Goal: Information Seeking & Learning: Learn about a topic

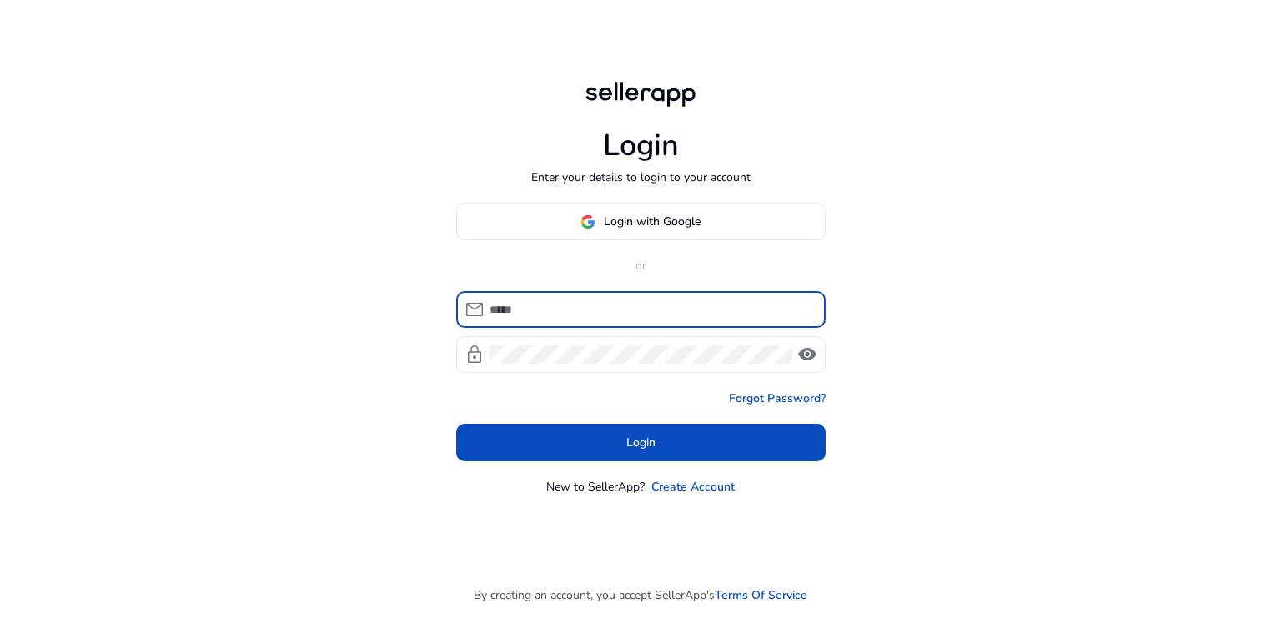
click at [686, 223] on span "Login with Google" at bounding box center [652, 222] width 97 height 18
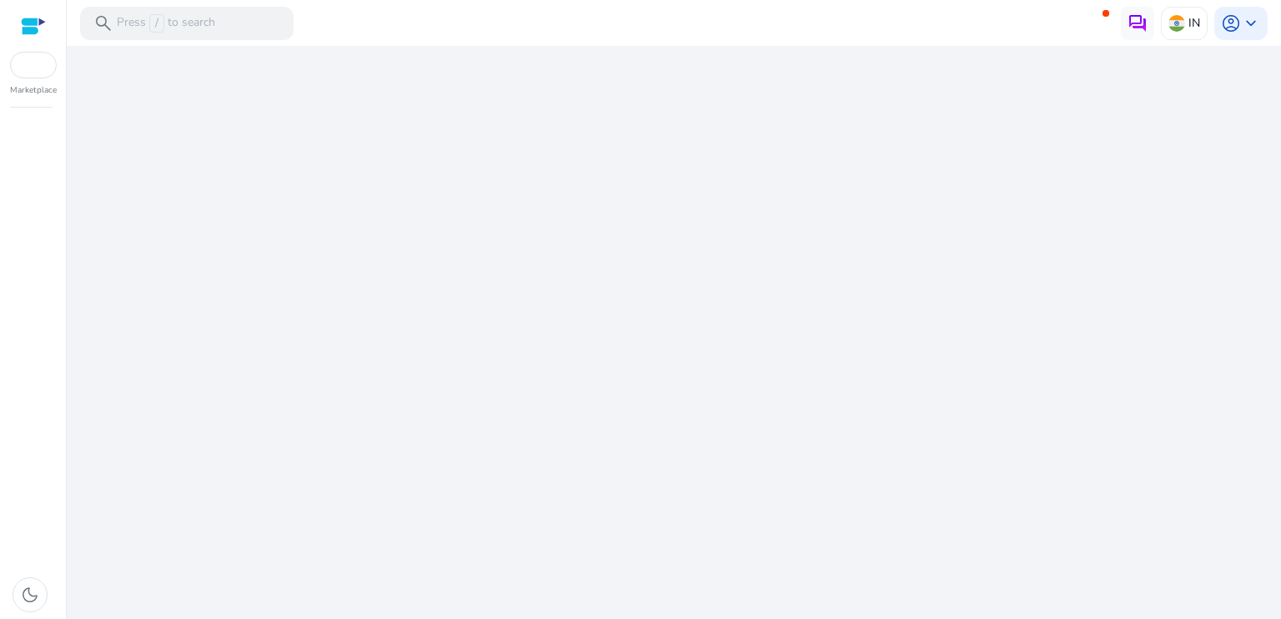
click at [614, 213] on div "We are getting things ready for you..." at bounding box center [673, 332] width 1201 height 573
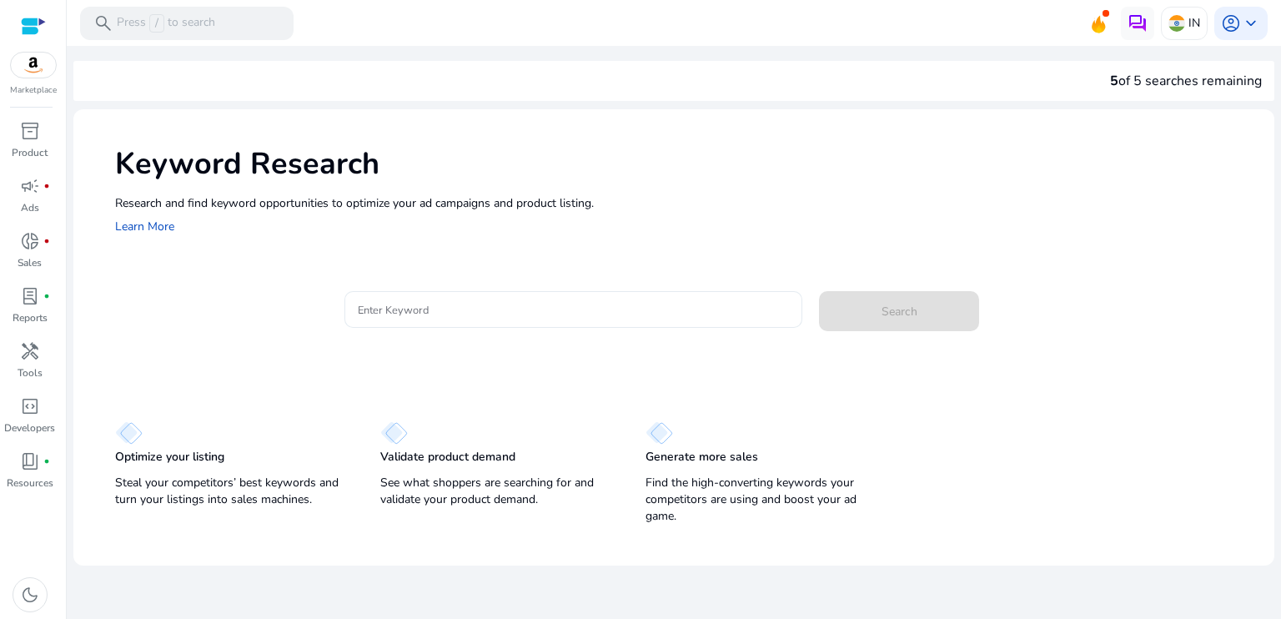
click at [400, 309] on input "Enter Keyword" at bounding box center [574, 309] width 432 height 18
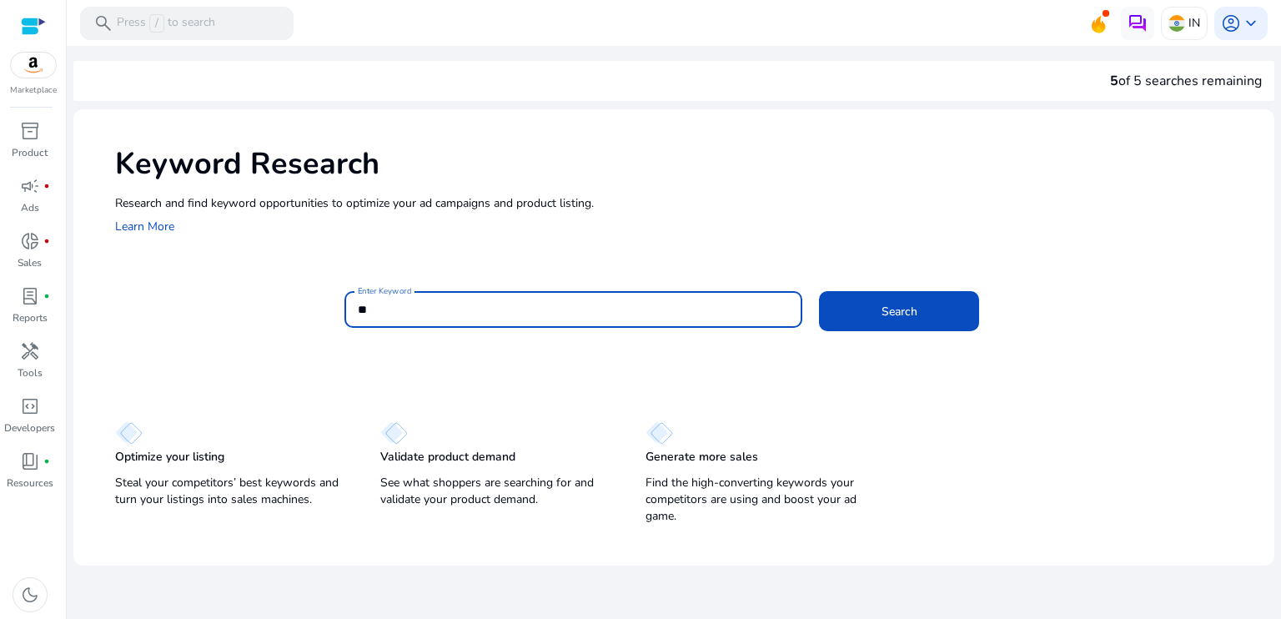
type input "*"
type input "*******"
click at [934, 317] on span at bounding box center [899, 311] width 160 height 40
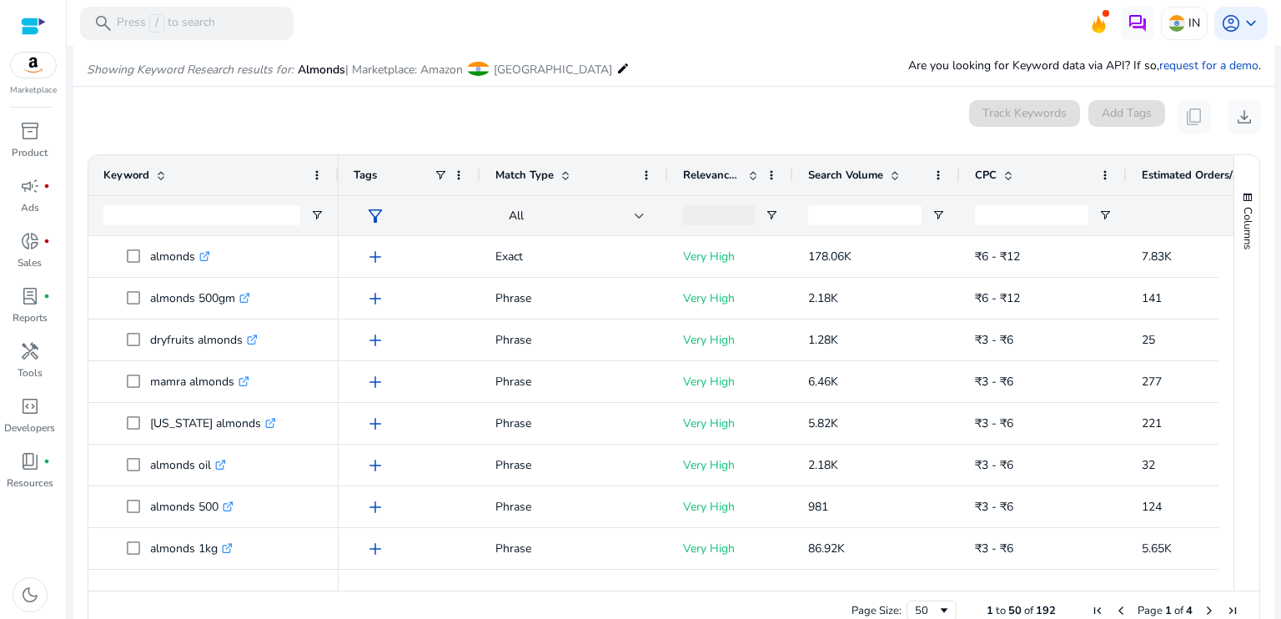
scroll to position [199, 0]
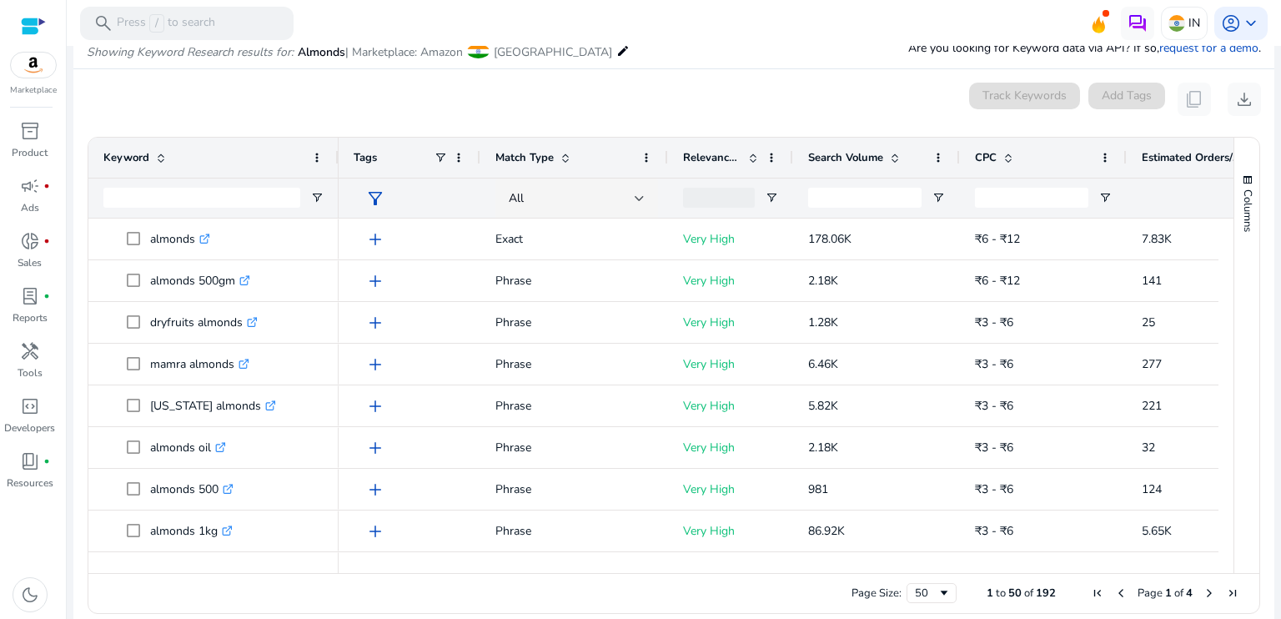
drag, startPoint x: 1216, startPoint y: 243, endPoint x: 1218, endPoint y: 260, distance: 17.6
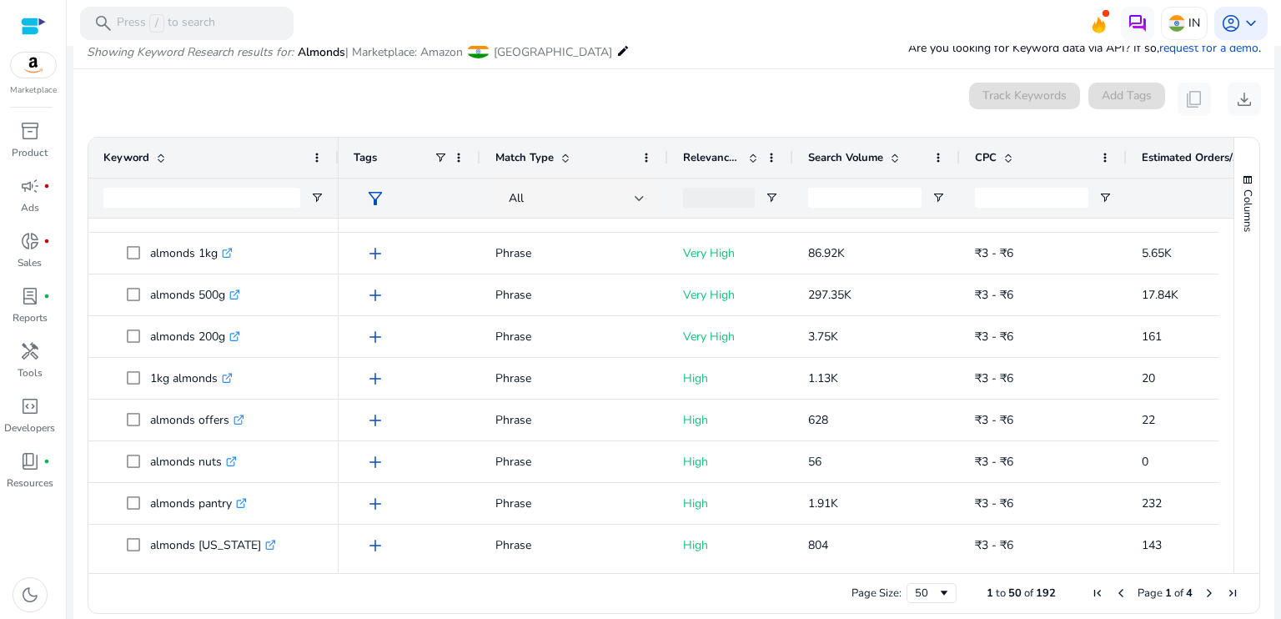
scroll to position [0, 0]
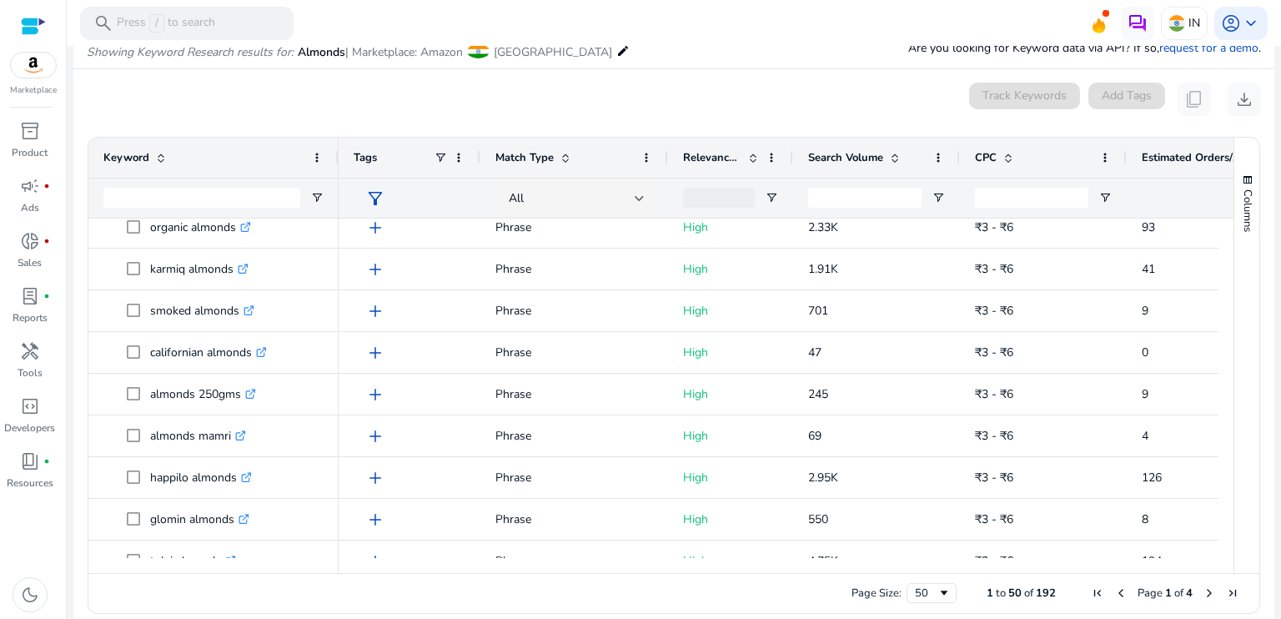
drag, startPoint x: 1219, startPoint y: 422, endPoint x: 1224, endPoint y: 436, distance: 15.0
click at [1224, 438] on div at bounding box center [1226, 388] width 15 height 339
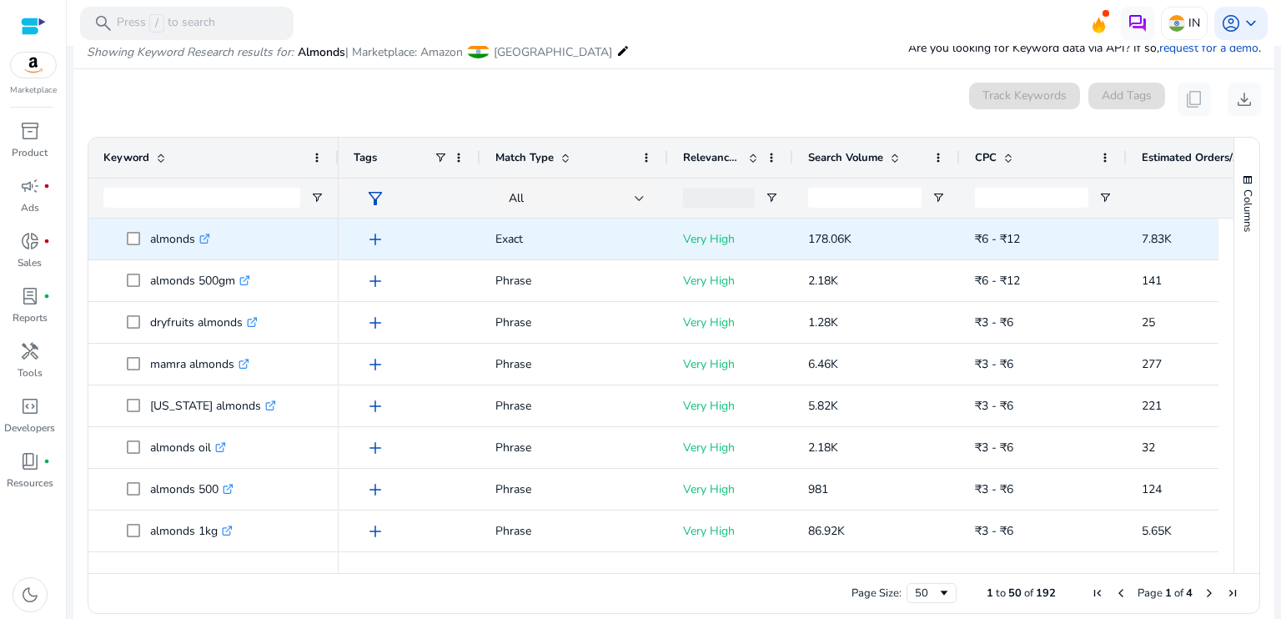
click at [147, 234] on span at bounding box center [138, 239] width 23 height 34
drag, startPoint x: 147, startPoint y: 234, endPoint x: 190, endPoint y: 238, distance: 43.6
click at [190, 238] on span "almonds .st0{fill:#2c8af8}" at bounding box center [225, 239] width 197 height 34
copy span "almonds"
click at [807, 238] on div "178.06K" at bounding box center [876, 239] width 167 height 41
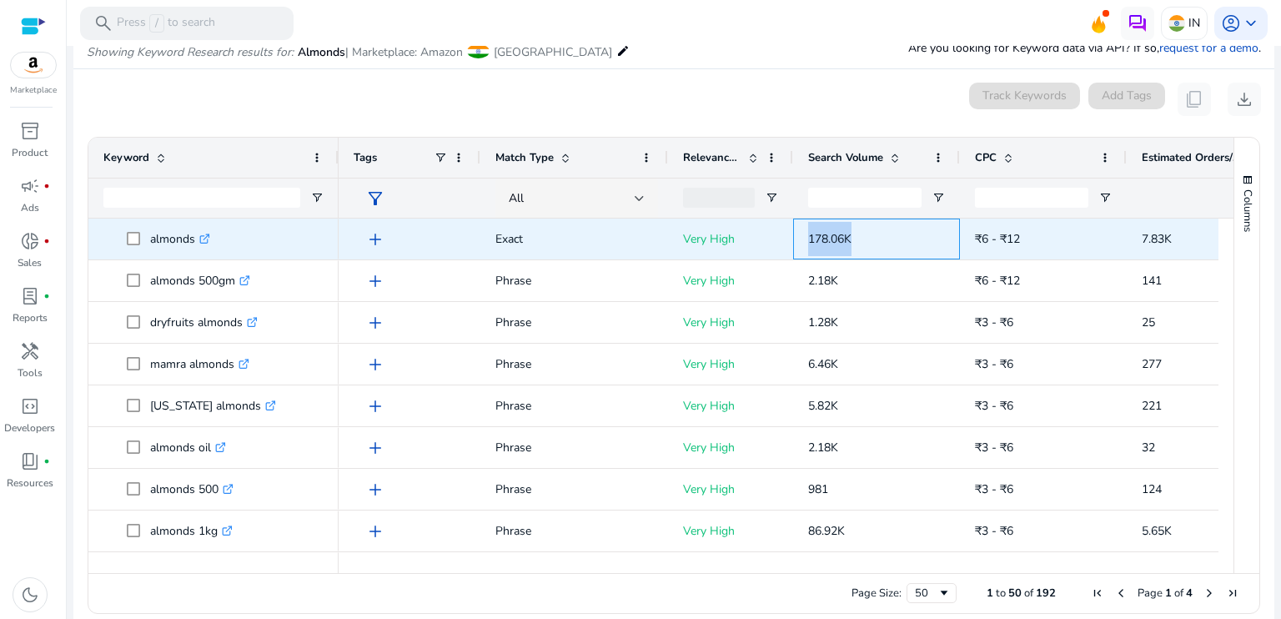
drag, startPoint x: 807, startPoint y: 238, endPoint x: 837, endPoint y: 238, distance: 29.2
click at [837, 238] on span "178.06K" at bounding box center [829, 239] width 43 height 16
copy span "178.06K"
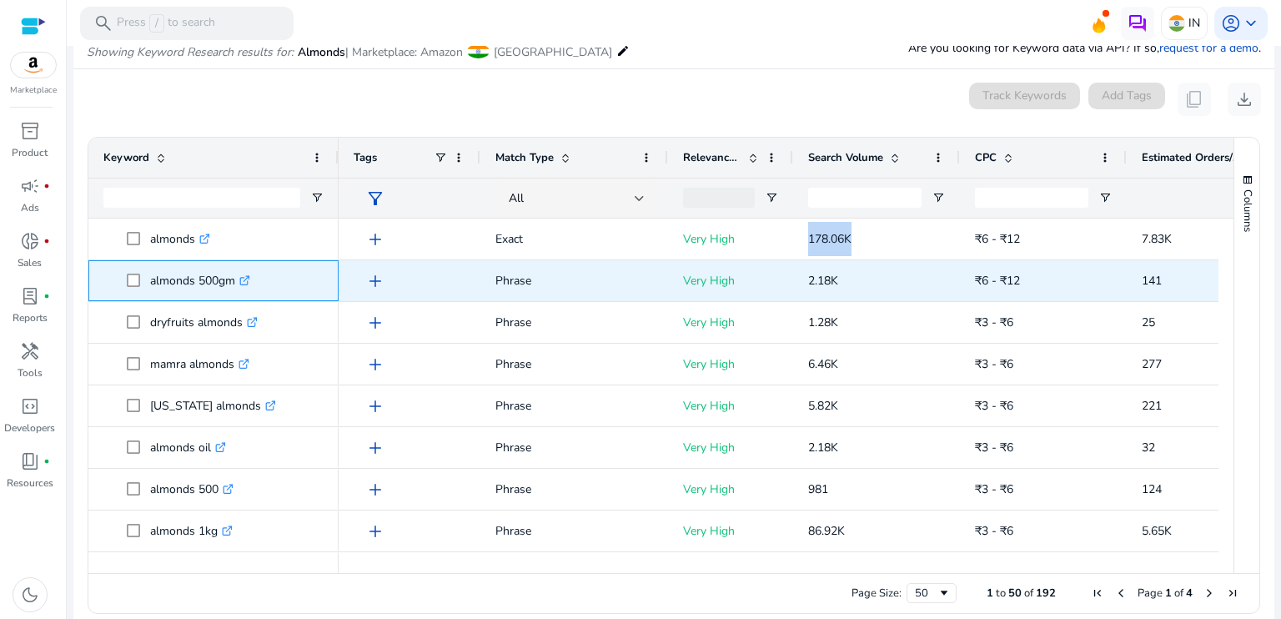
drag, startPoint x: 149, startPoint y: 284, endPoint x: 239, endPoint y: 283, distance: 90.1
click at [239, 283] on p "almonds 500gm .st0{fill:#2c8af8}" at bounding box center [200, 281] width 100 height 34
copy p "almonds 500gm"
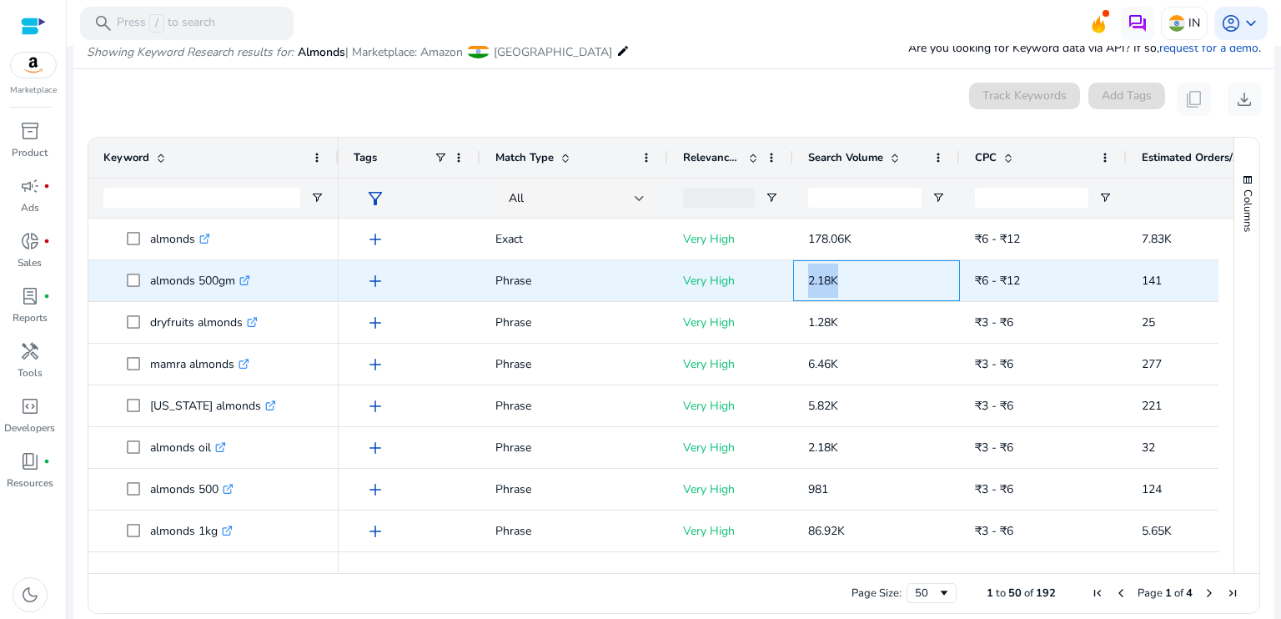
drag, startPoint x: 803, startPoint y: 284, endPoint x: 848, endPoint y: 290, distance: 45.4
click at [848, 290] on div "2.18K" at bounding box center [876, 280] width 167 height 41
copy span "2.18K"
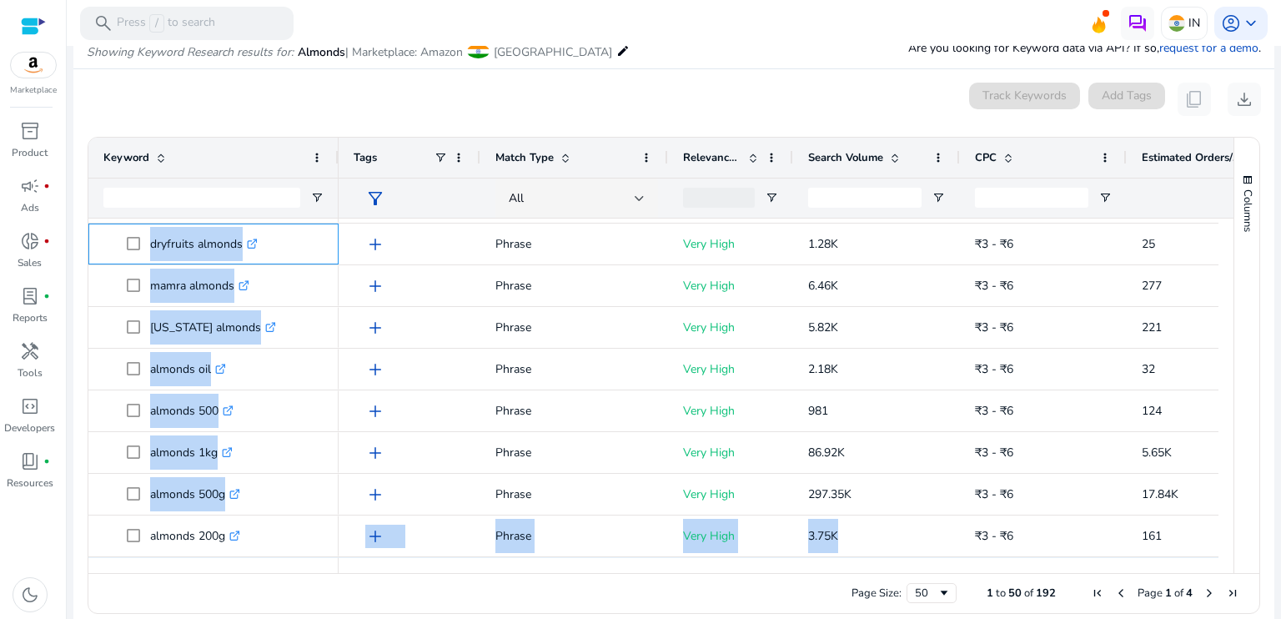
scroll to position [103, 0]
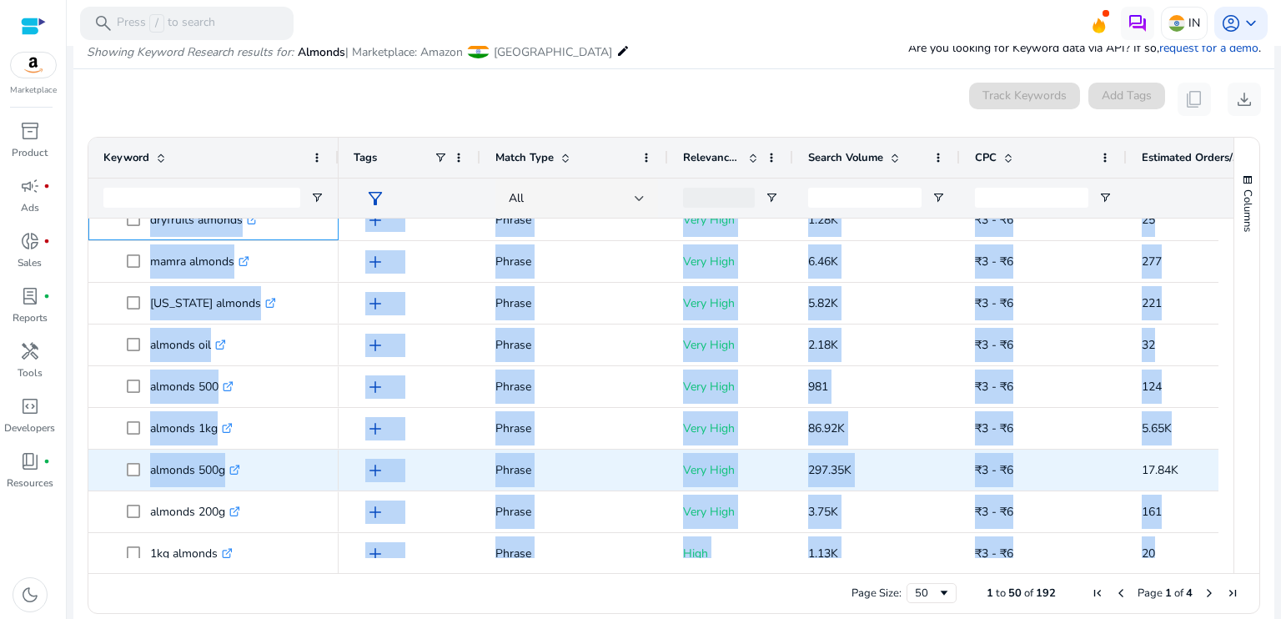
drag, startPoint x: 148, startPoint y: 319, endPoint x: 1128, endPoint y: 451, distance: 988.8
click at [1128, 451] on div "almonds 500gms .st0{fill:#2c8af8} almonds 250 .st0{fill:#2c8af8} raw almonds .s…" at bounding box center [653, 388] width 1130 height 339
copy div "dryfruits almonds .st0{fill:#2c8af8} mamra almonds .st0{fill:#2c8af8} californi…"
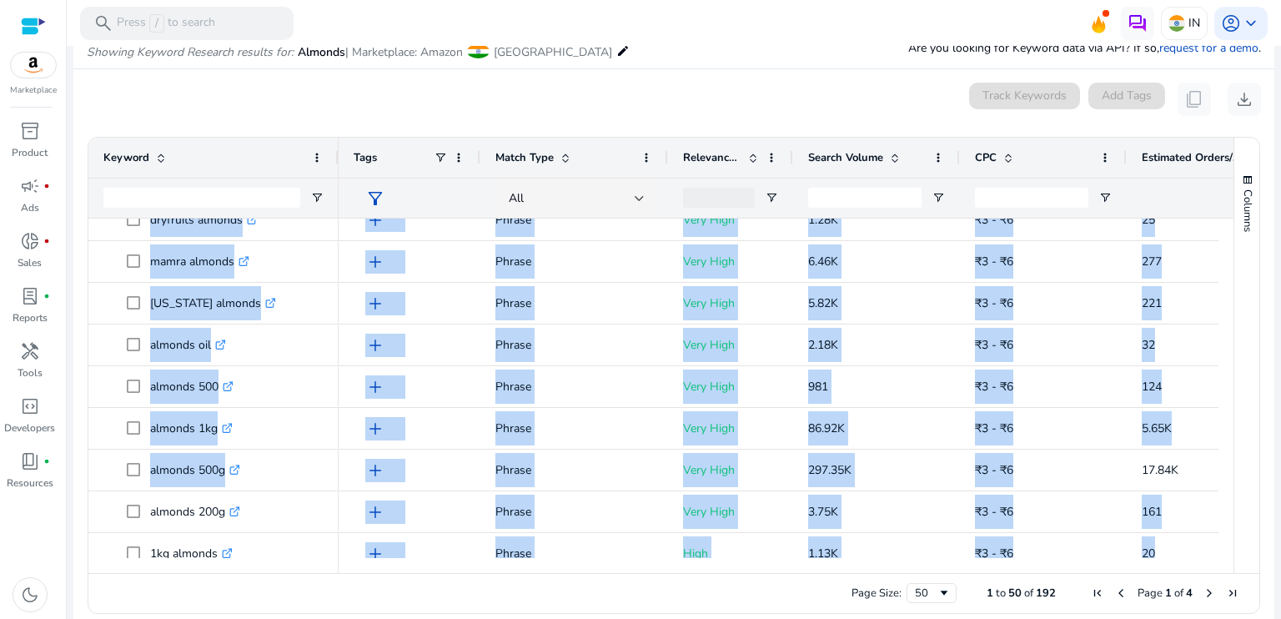
click at [1225, 239] on div at bounding box center [1226, 388] width 15 height 339
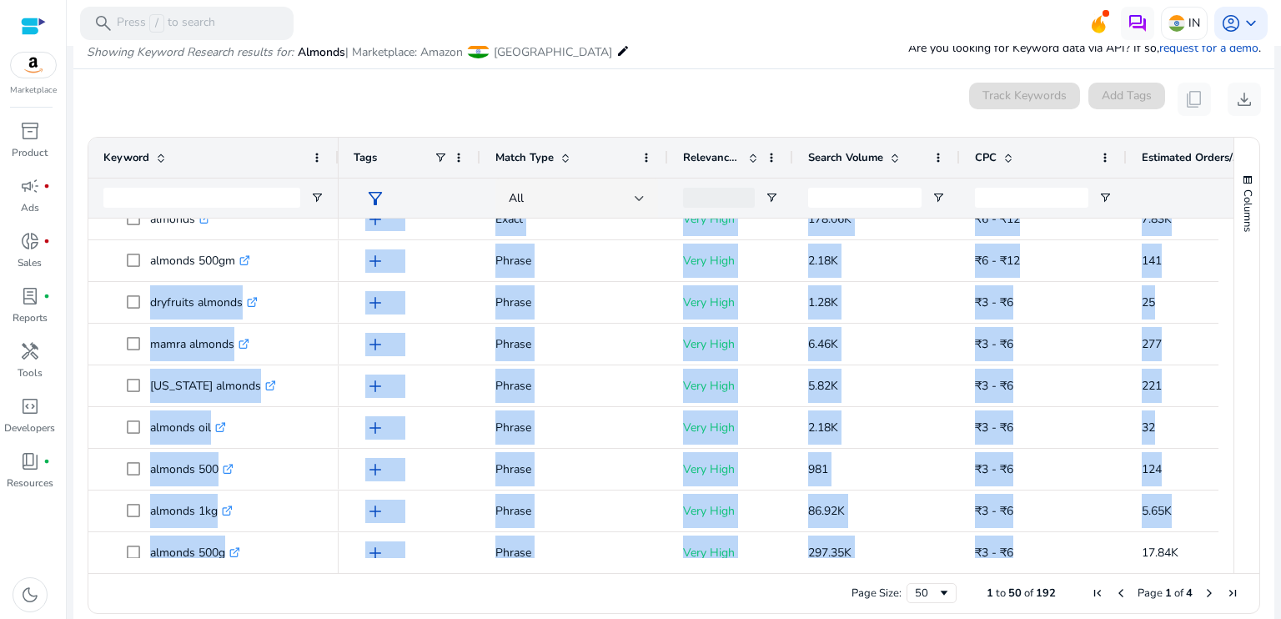
scroll to position [0, 0]
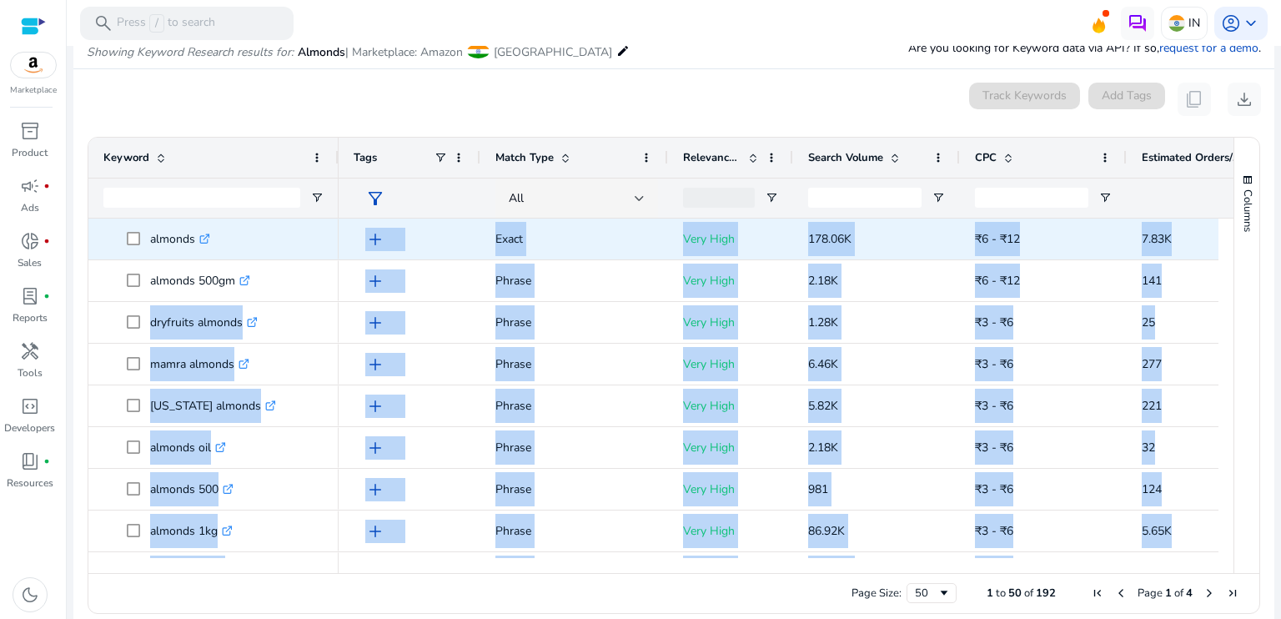
click at [163, 251] on p "almonds .st0{fill:#2c8af8}" at bounding box center [180, 239] width 60 height 34
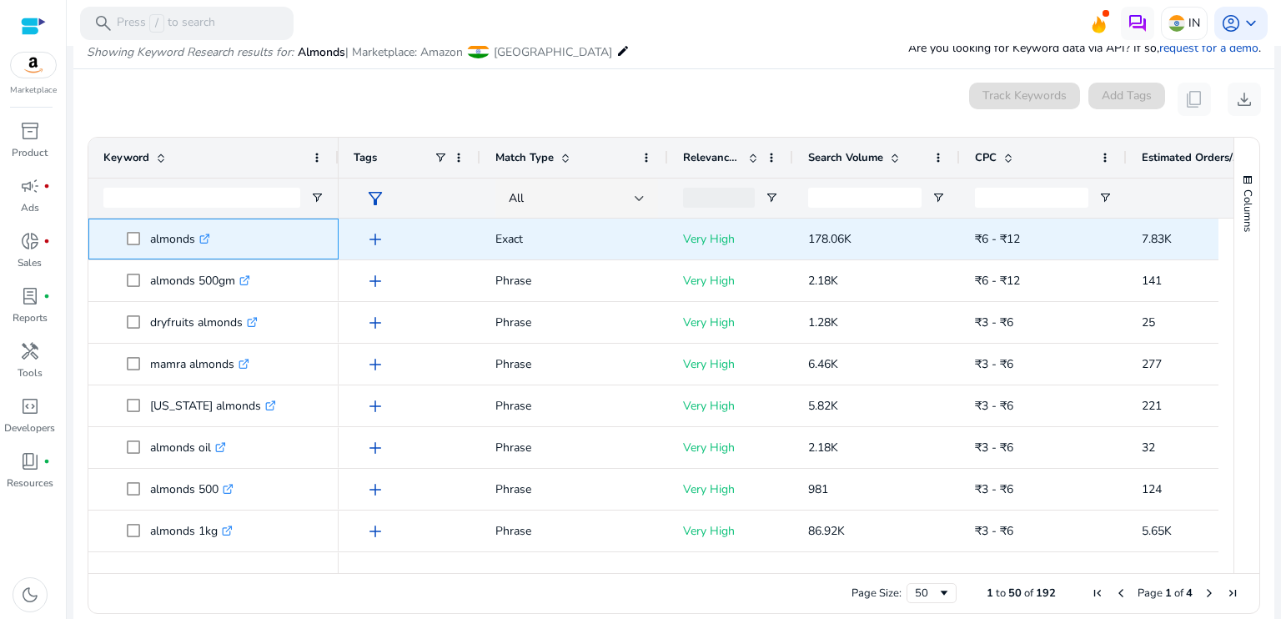
drag, startPoint x: 150, startPoint y: 234, endPoint x: 196, endPoint y: 244, distance: 47.1
click at [196, 244] on p "almonds .st0{fill:#2c8af8}" at bounding box center [180, 239] width 60 height 34
copy p "almonds"
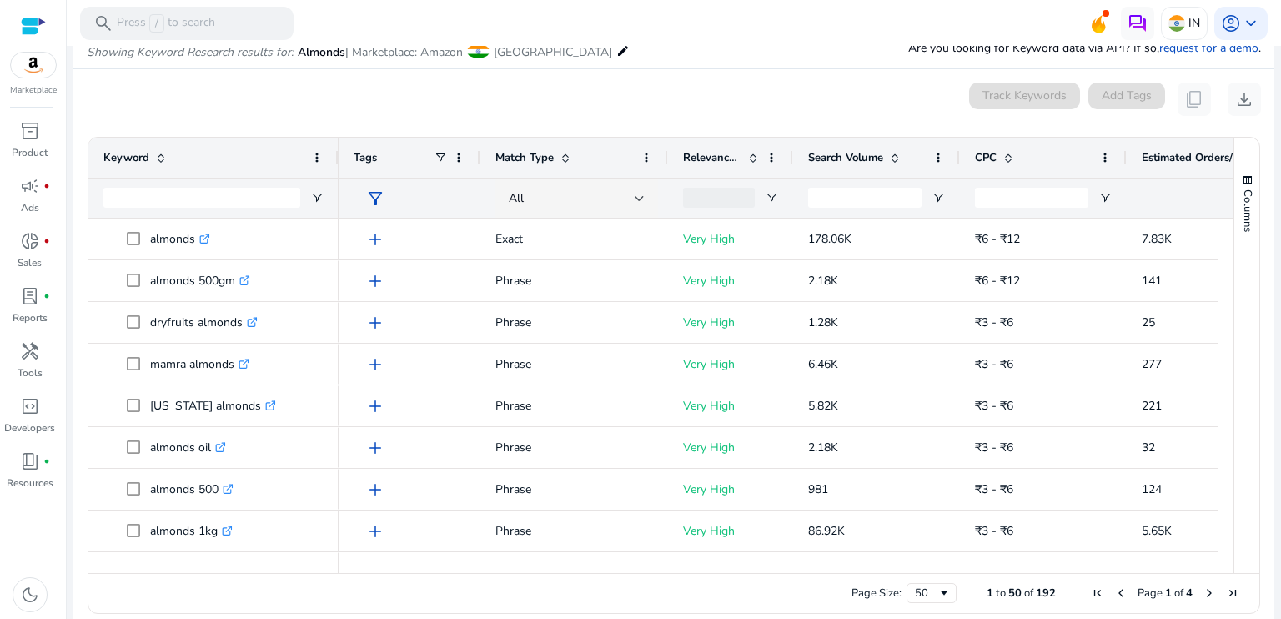
click at [334, 79] on mat-card "0 keyword(s) selected Track Keywords Add Tags content_copy download Press SPACE…" at bounding box center [673, 352] width 1201 height 566
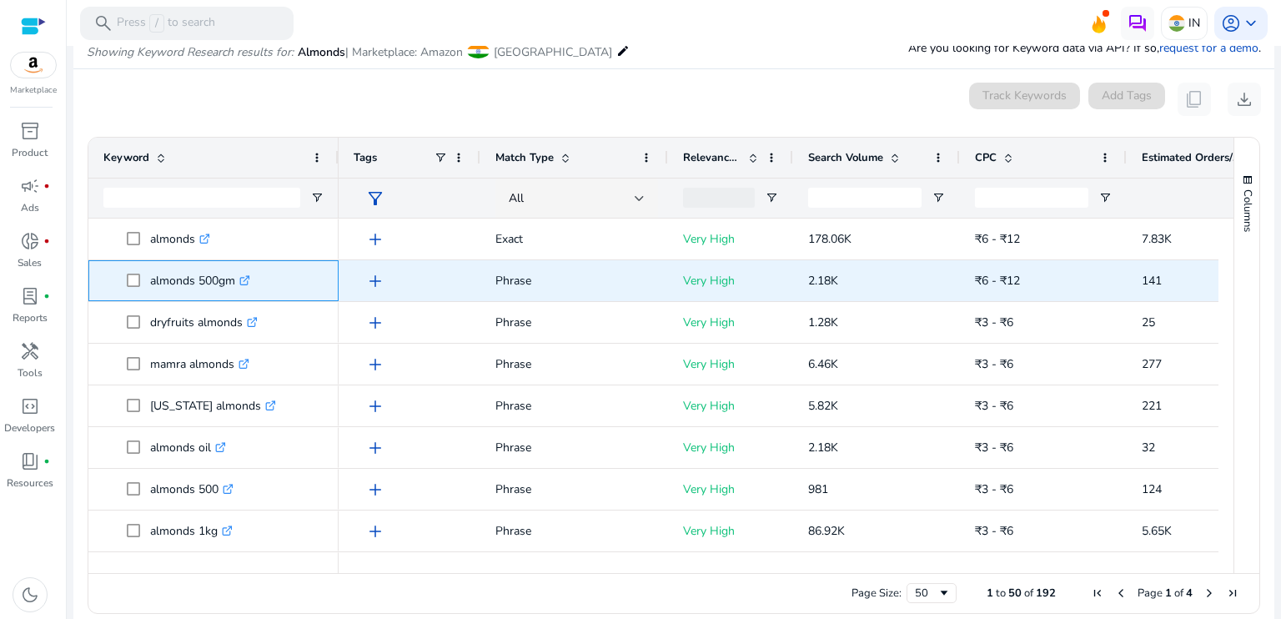
drag, startPoint x: 171, startPoint y: 279, endPoint x: 231, endPoint y: 287, distance: 60.5
click at [231, 287] on p "almonds 500gm .st0{fill:#2c8af8}" at bounding box center [200, 281] width 100 height 34
copy p "almonds 500gm"
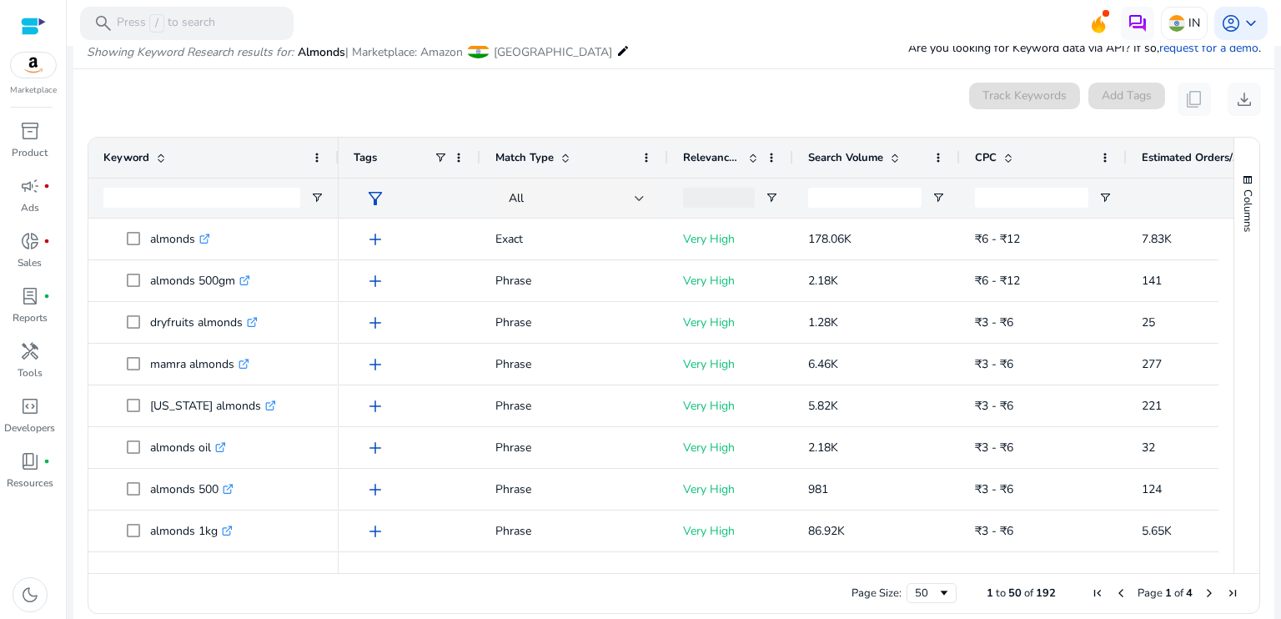
drag, startPoint x: 1224, startPoint y: 263, endPoint x: 1229, endPoint y: 274, distance: 11.6
click at [1229, 274] on div "Keyword Tags Match Type 8" at bounding box center [673, 355] width 1171 height 435
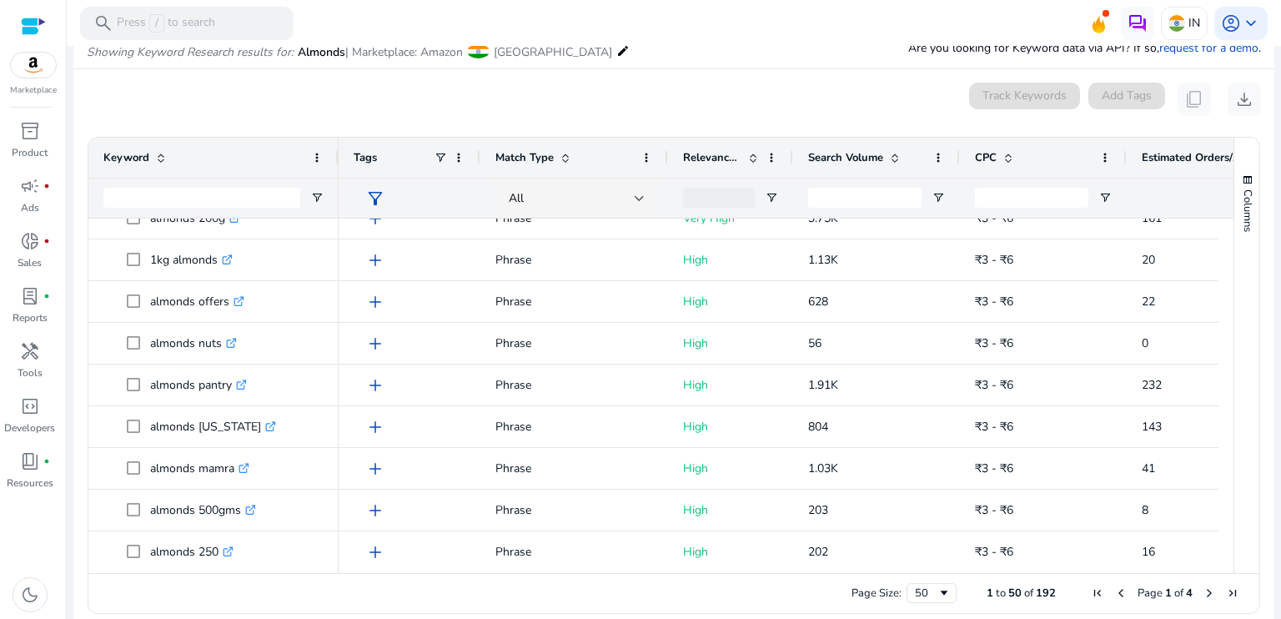
scroll to position [445, 0]
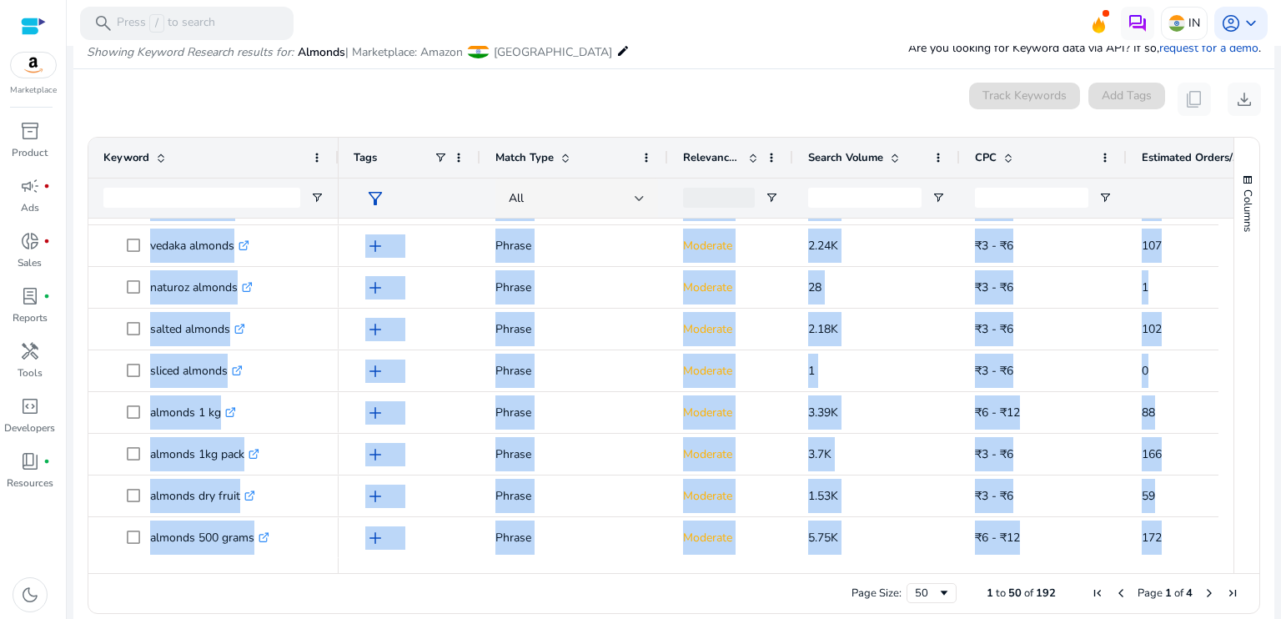
drag, startPoint x: 150, startPoint y: 256, endPoint x: 609, endPoint y: 578, distance: 560.4
click at [609, 578] on div "Drag here to set row groups Drag here to set column labels Keyword Tags 6" at bounding box center [674, 375] width 1173 height 477
copy body "indian almonds .st0{fill:#2c8af8} kashmiri almonds .st0{fill:#2c8af8} almonds k…"
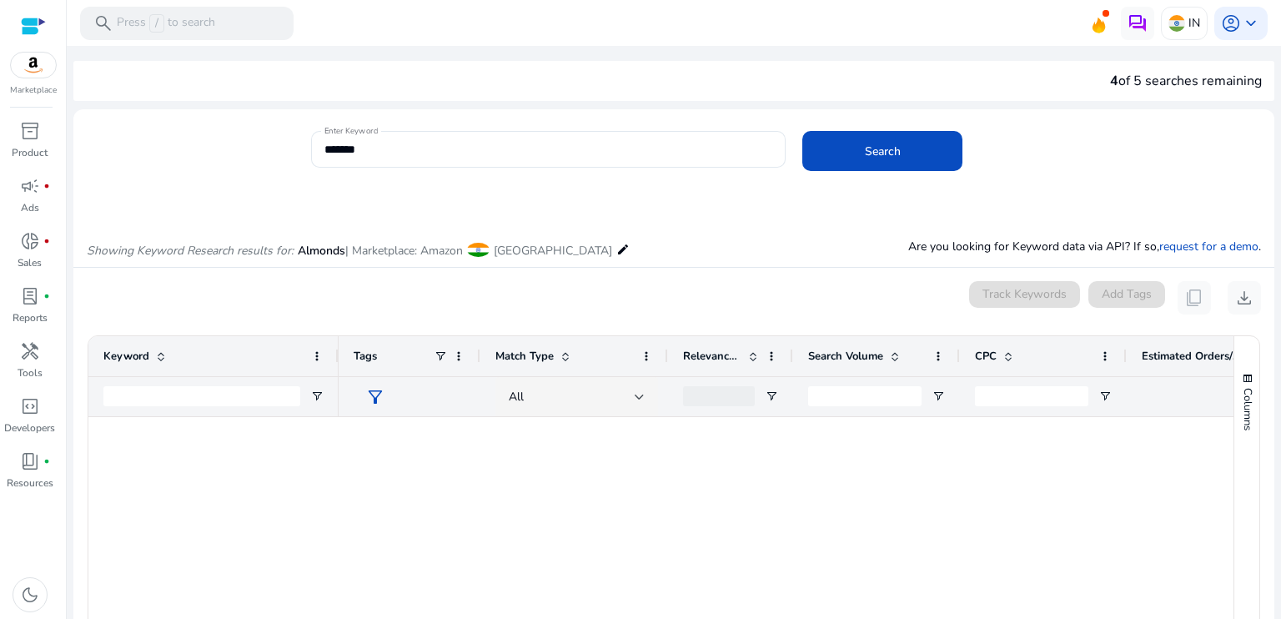
scroll to position [1745, 0]
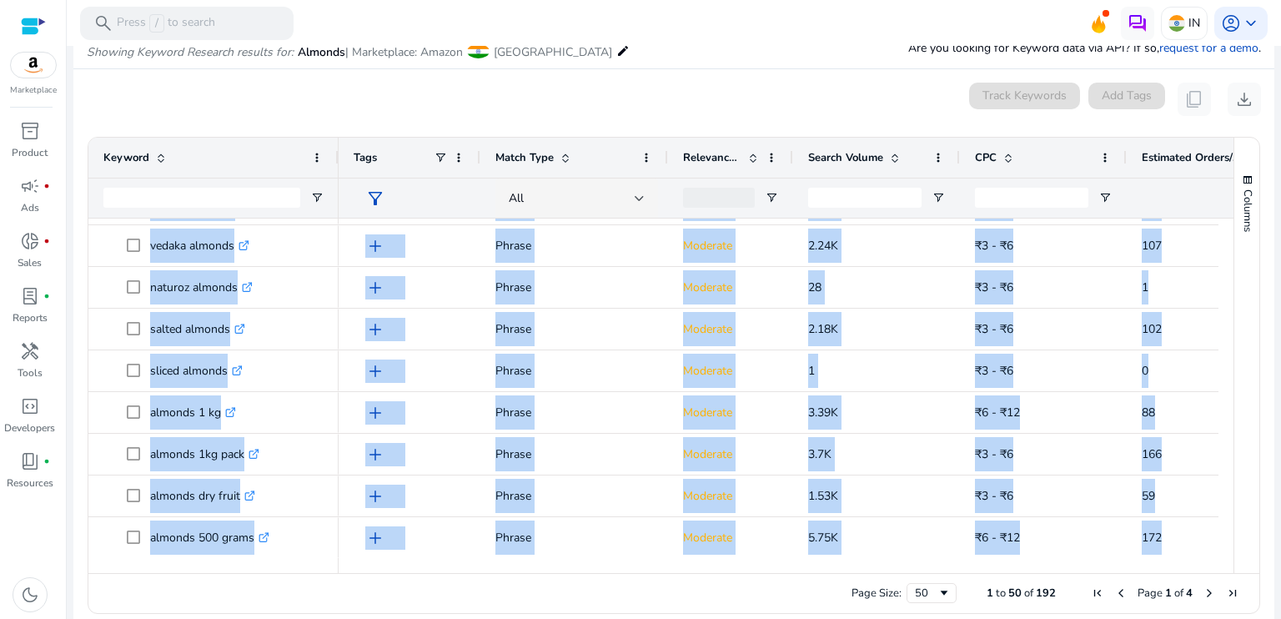
click at [1244, 279] on div "Columns" at bounding box center [1246, 355] width 25 height 435
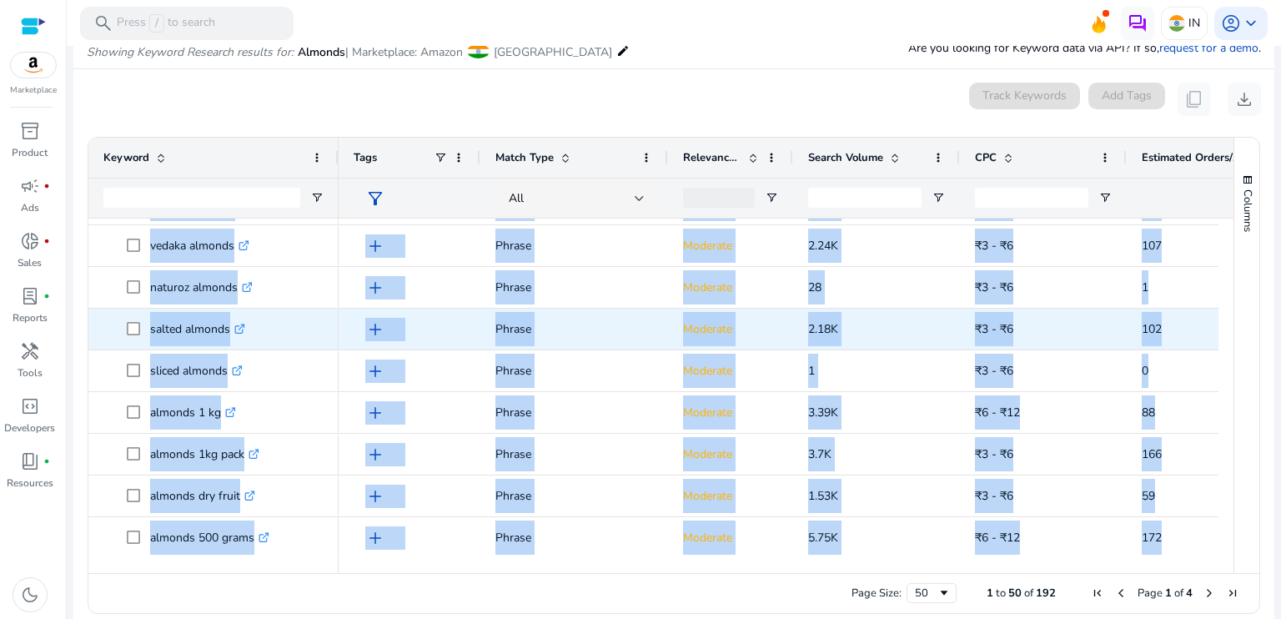
click at [1091, 335] on span "₹3 - ₹6" at bounding box center [1043, 329] width 137 height 34
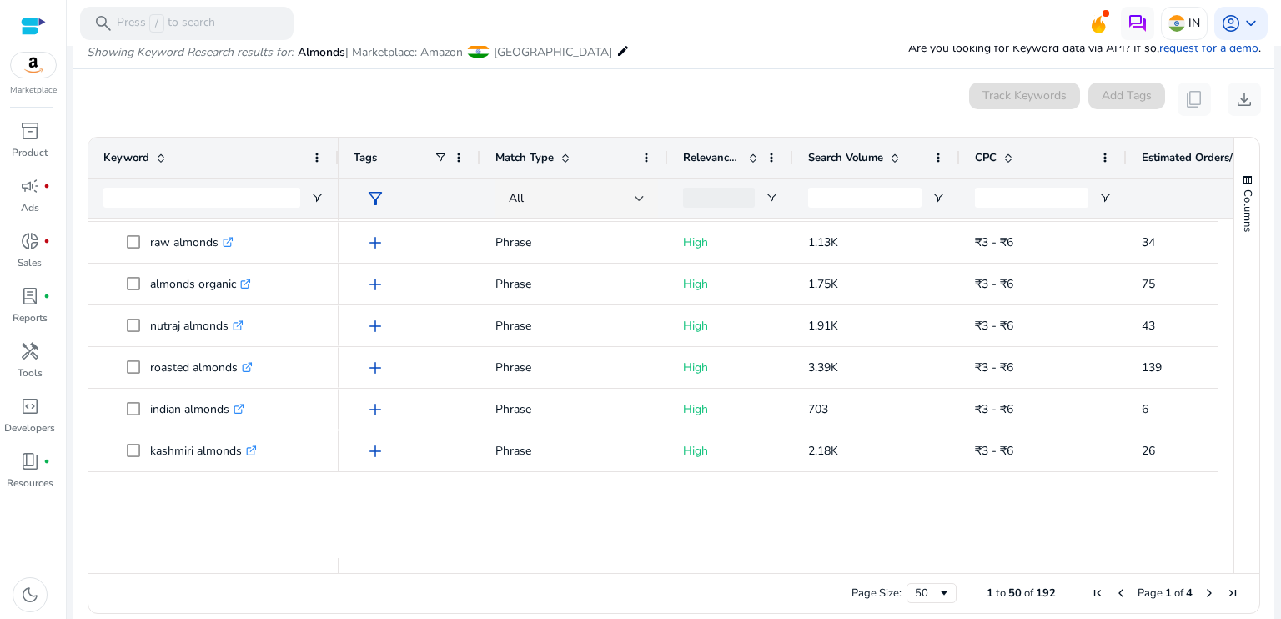
scroll to position [0, 0]
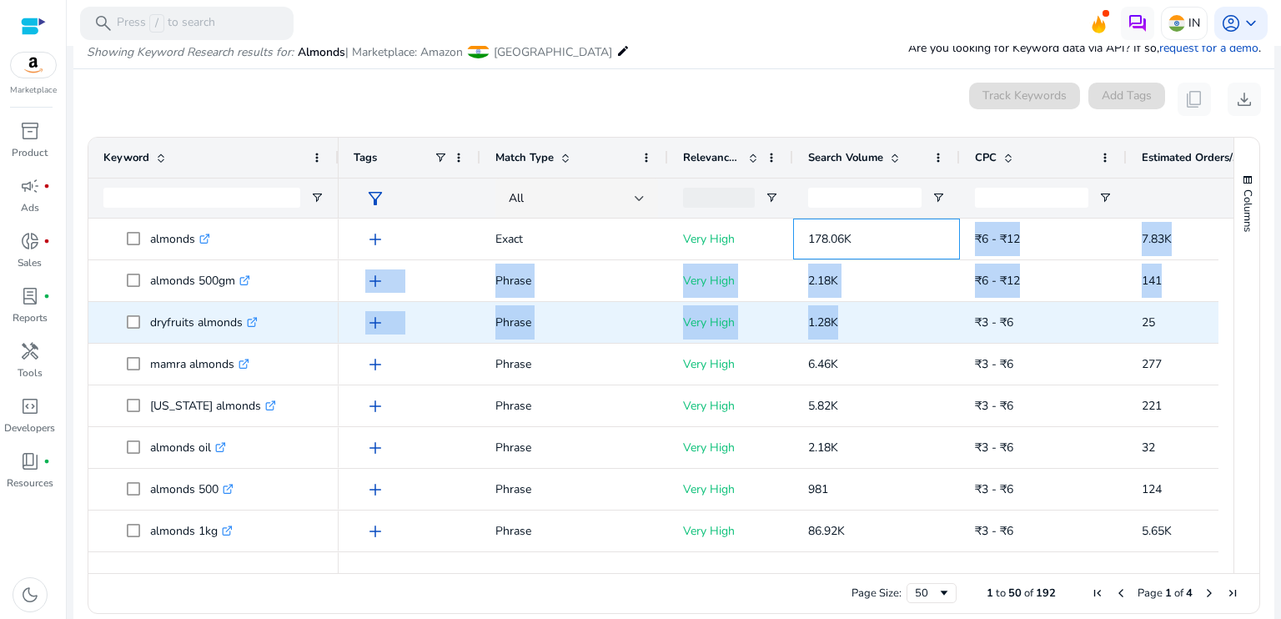
drag, startPoint x: 855, startPoint y: 239, endPoint x: 927, endPoint y: 302, distance: 96.3
click at [1063, 309] on span "₹3 - ₹6" at bounding box center [1043, 322] width 137 height 34
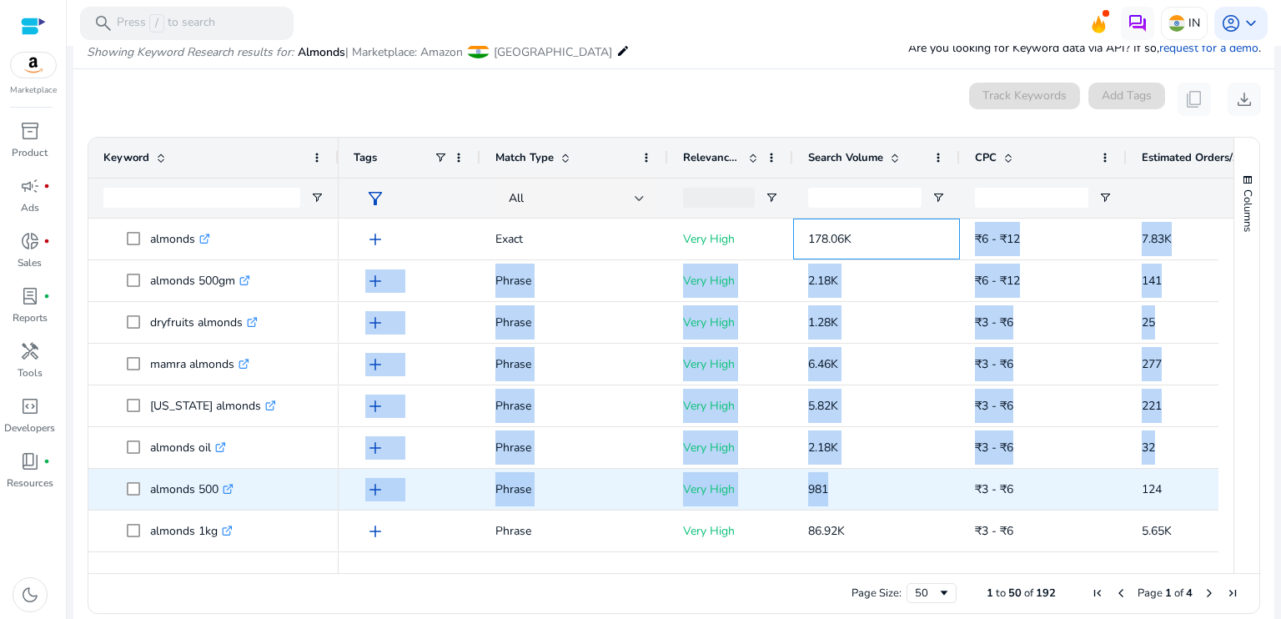
drag, startPoint x: 903, startPoint y: 236, endPoint x: 928, endPoint y: 491, distance: 256.4
copy div "₹6 - ₹12 7.83K 4.40% add Phrase Very High 2.18K ₹6 - ₹12 141 6.50% add Phrase V…"
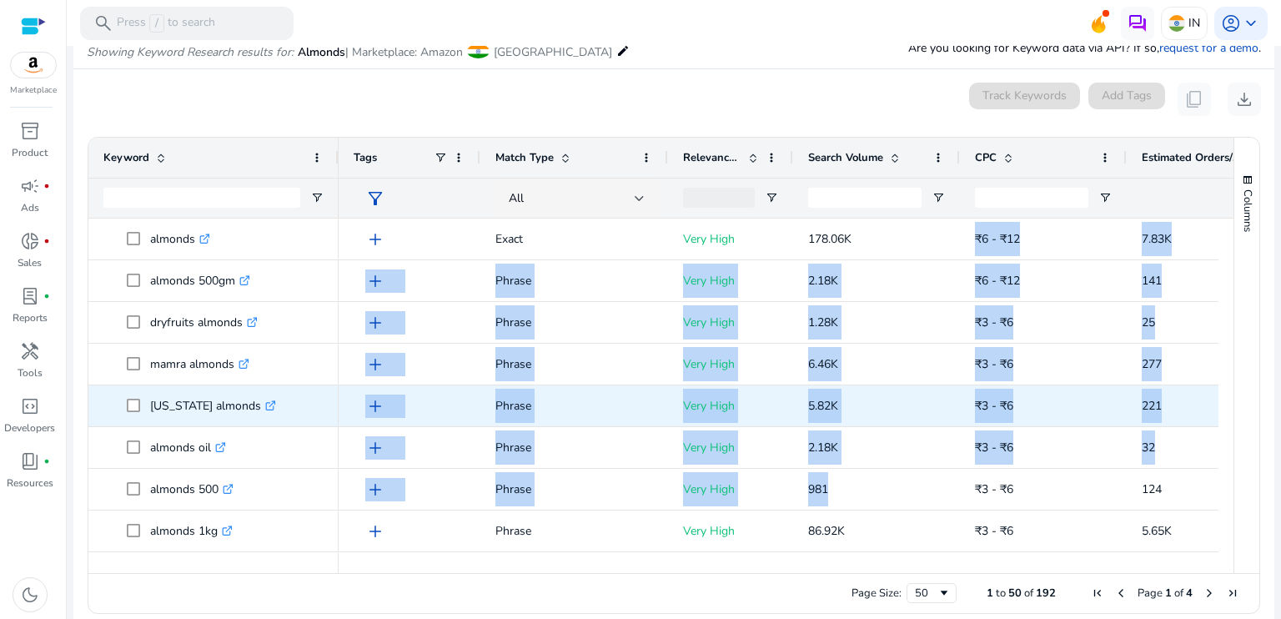
click at [921, 412] on p "5.82K" at bounding box center [876, 406] width 137 height 34
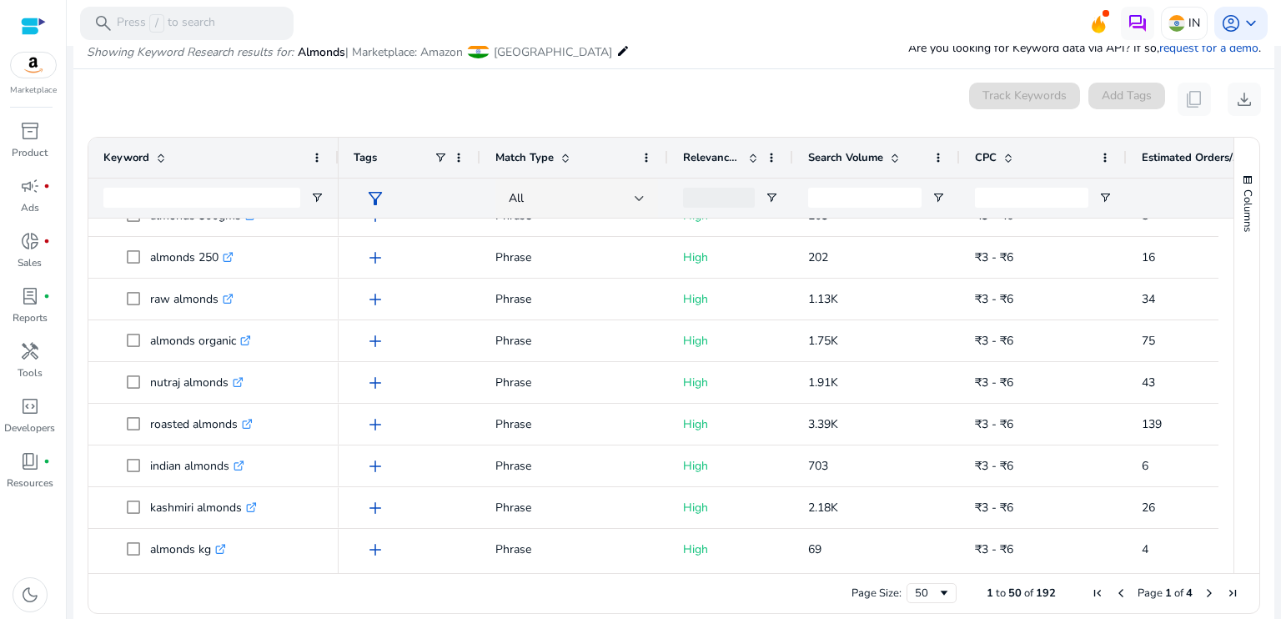
scroll to position [703, 0]
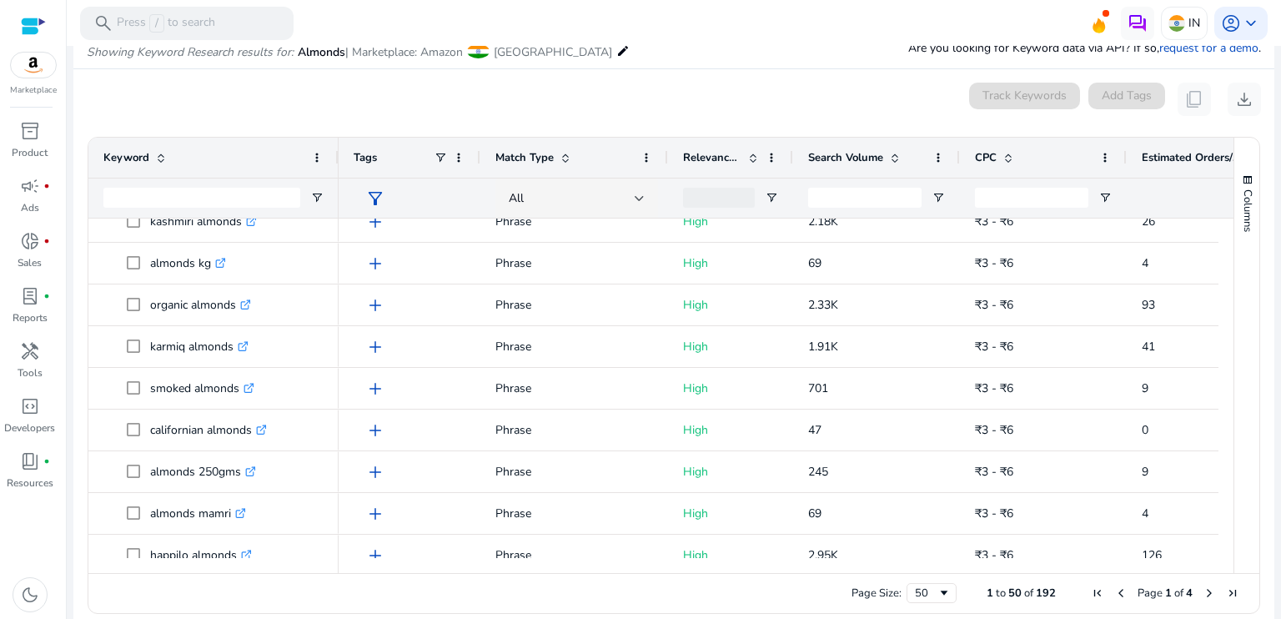
click at [1219, 383] on div at bounding box center [1226, 284] width 15 height 2085
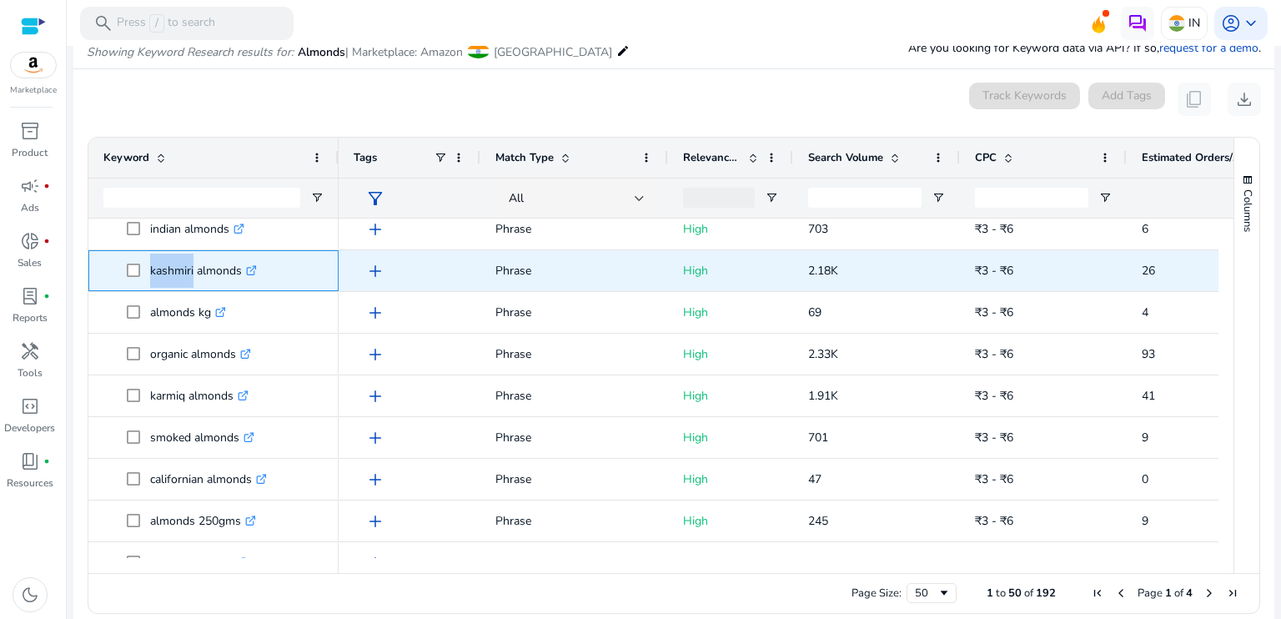
drag, startPoint x: 147, startPoint y: 267, endPoint x: 193, endPoint y: 263, distance: 46.1
click at [192, 263] on span "kashmiri almonds .st0{fill:#2c8af8}" at bounding box center [225, 271] width 197 height 34
click at [204, 281] on p "kashmiri almonds .st0{fill:#2c8af8}" at bounding box center [203, 271] width 107 height 34
drag, startPoint x: 148, startPoint y: 266, endPoint x: 240, endPoint y: 268, distance: 92.6
click at [240, 268] on span "kashmiri almonds .st0{fill:#2c8af8}" at bounding box center [225, 271] width 197 height 34
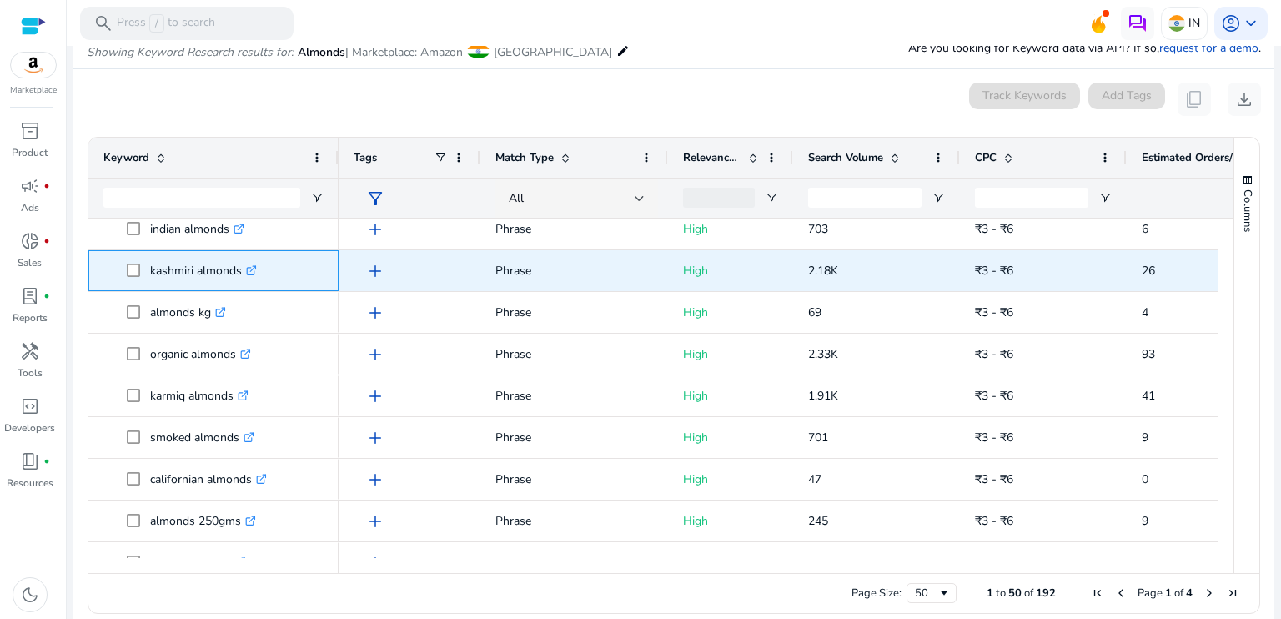
copy span "kashmiri almonds"
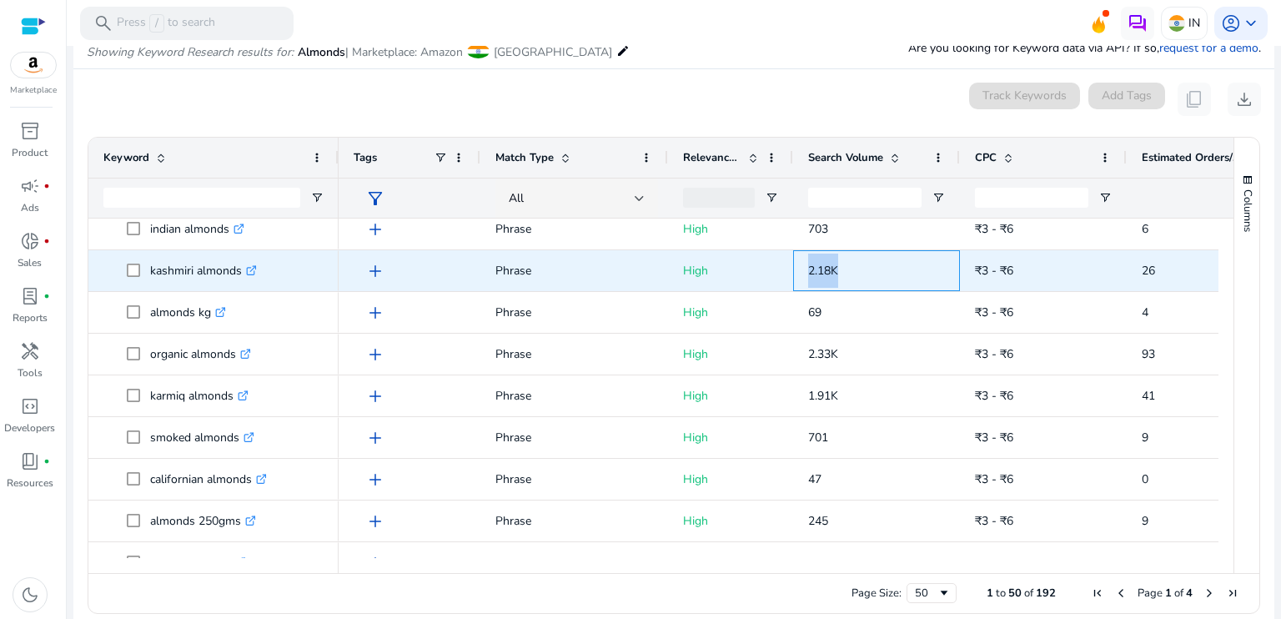
drag, startPoint x: 807, startPoint y: 272, endPoint x: 839, endPoint y: 272, distance: 31.7
click at [839, 272] on p "2.18K" at bounding box center [876, 271] width 137 height 34
copy span "2.18K"
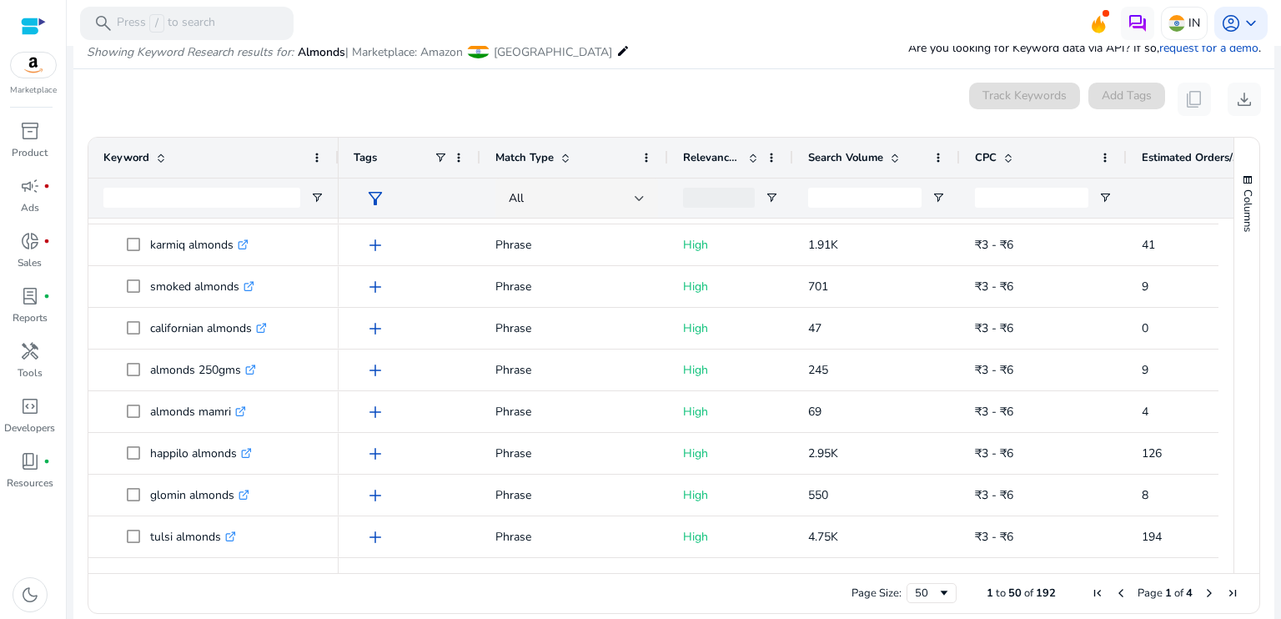
scroll to position [1083, 0]
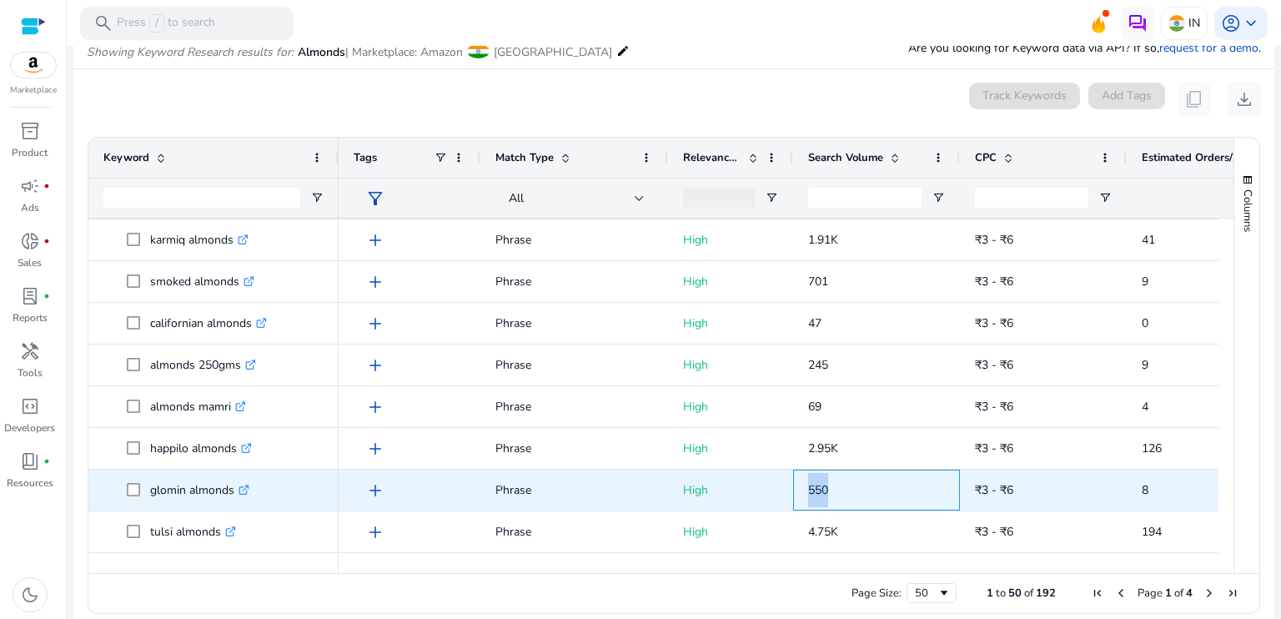
drag, startPoint x: 806, startPoint y: 490, endPoint x: 829, endPoint y: 490, distance: 23.4
click at [829, 490] on div "550" at bounding box center [876, 490] width 167 height 41
copy span "550"
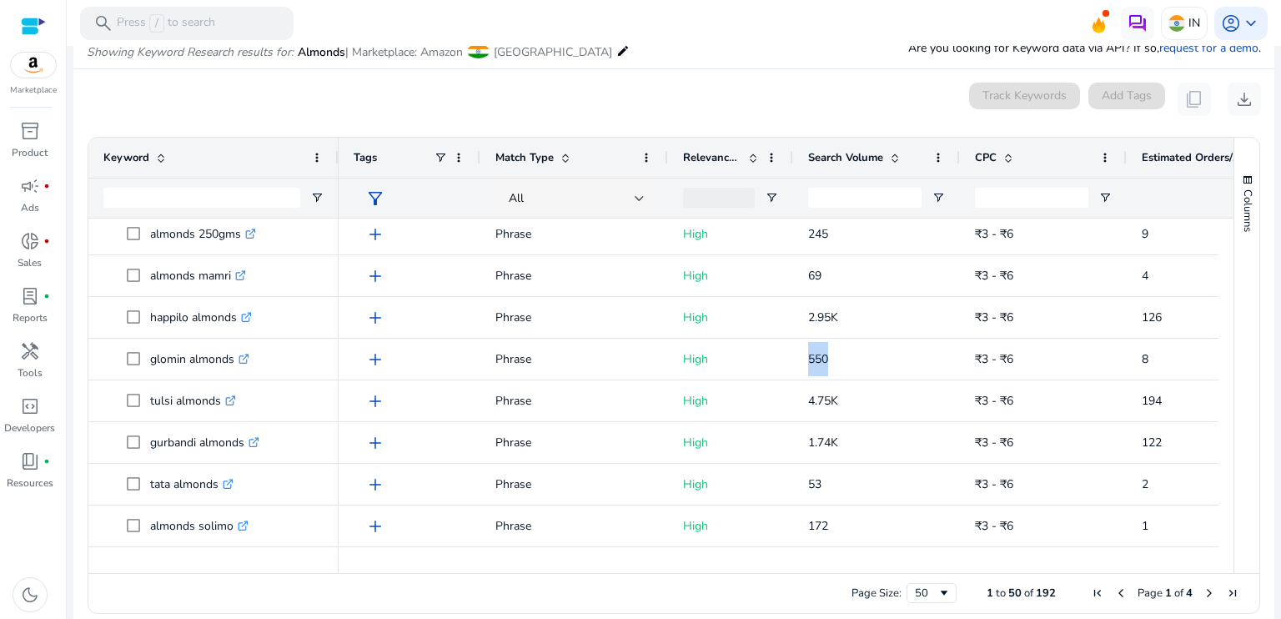
scroll to position [1209, 0]
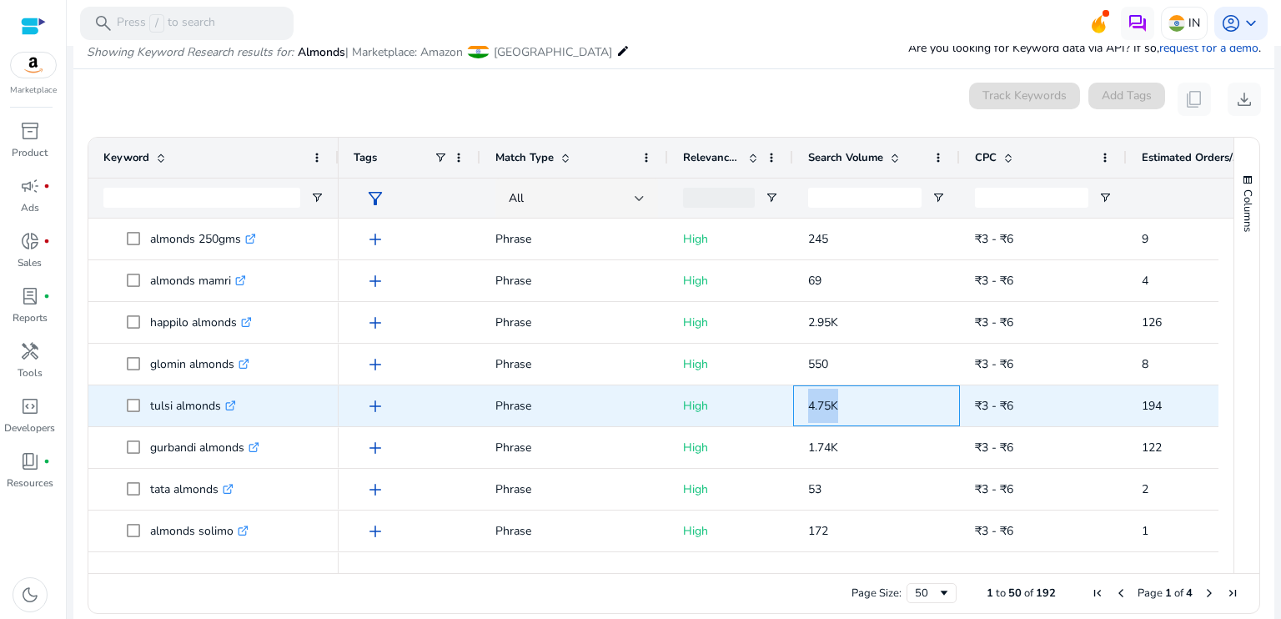
drag, startPoint x: 806, startPoint y: 404, endPoint x: 864, endPoint y: 405, distance: 58.4
click at [864, 405] on div "4.75K" at bounding box center [876, 405] width 167 height 41
copy span "4.75K"
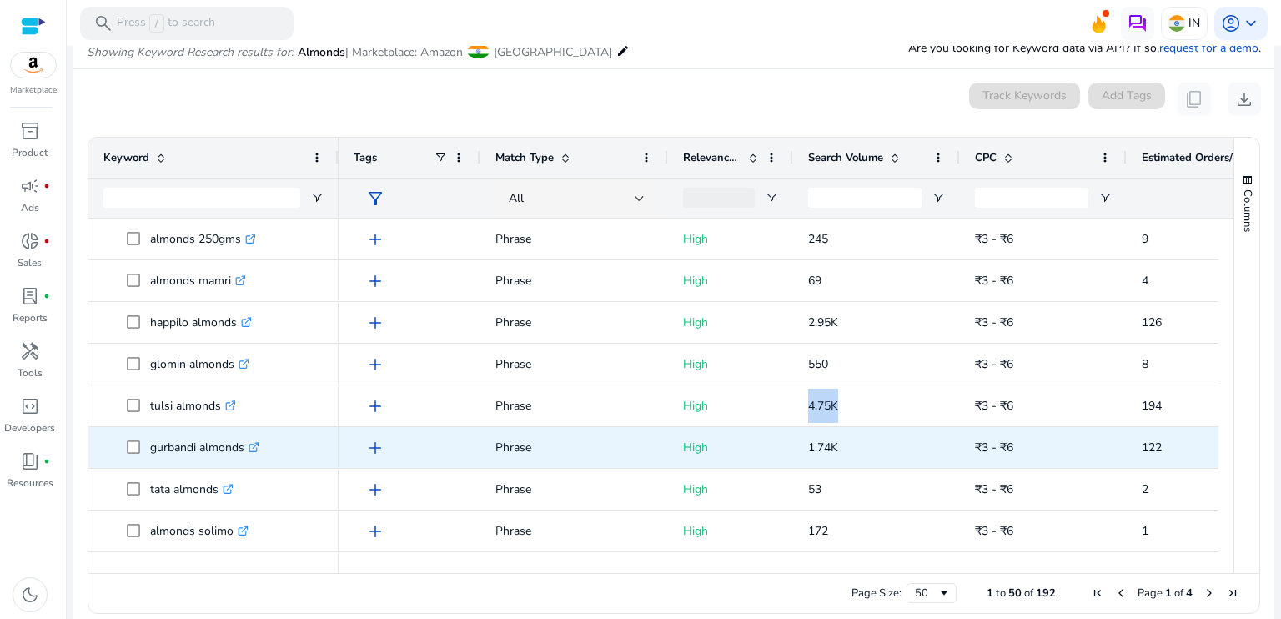
click at [862, 448] on p "1.74K" at bounding box center [876, 447] width 137 height 34
copy span "1.74K"
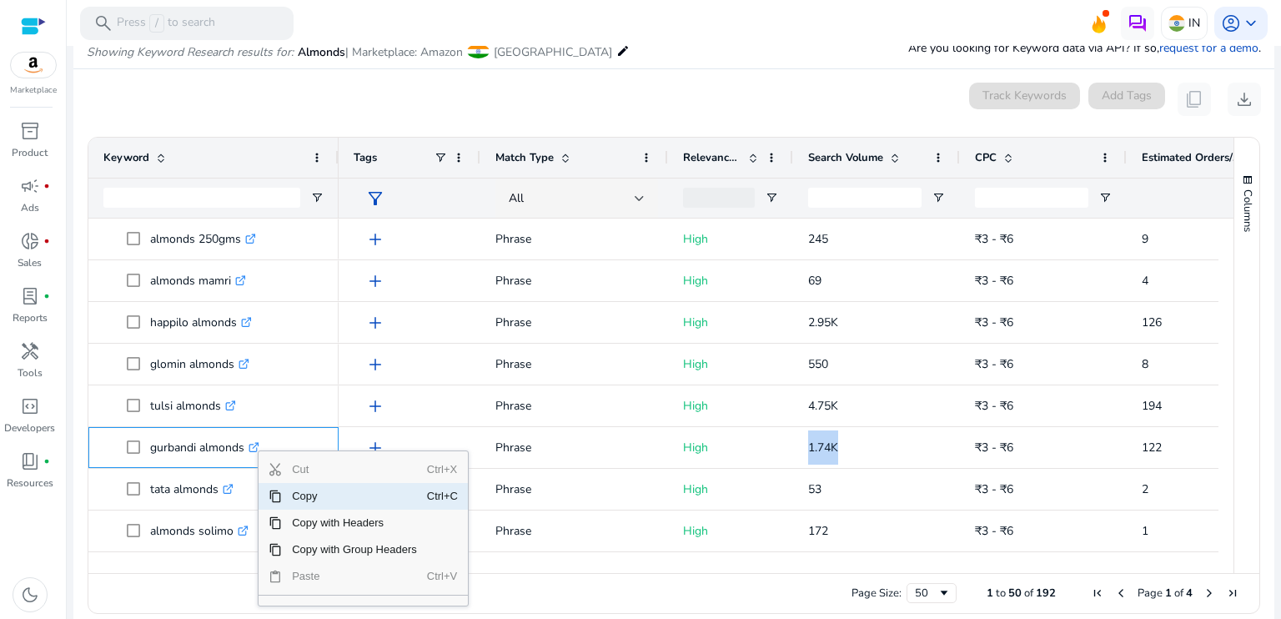
click at [303, 501] on span "Copy" at bounding box center [354, 496] width 145 height 27
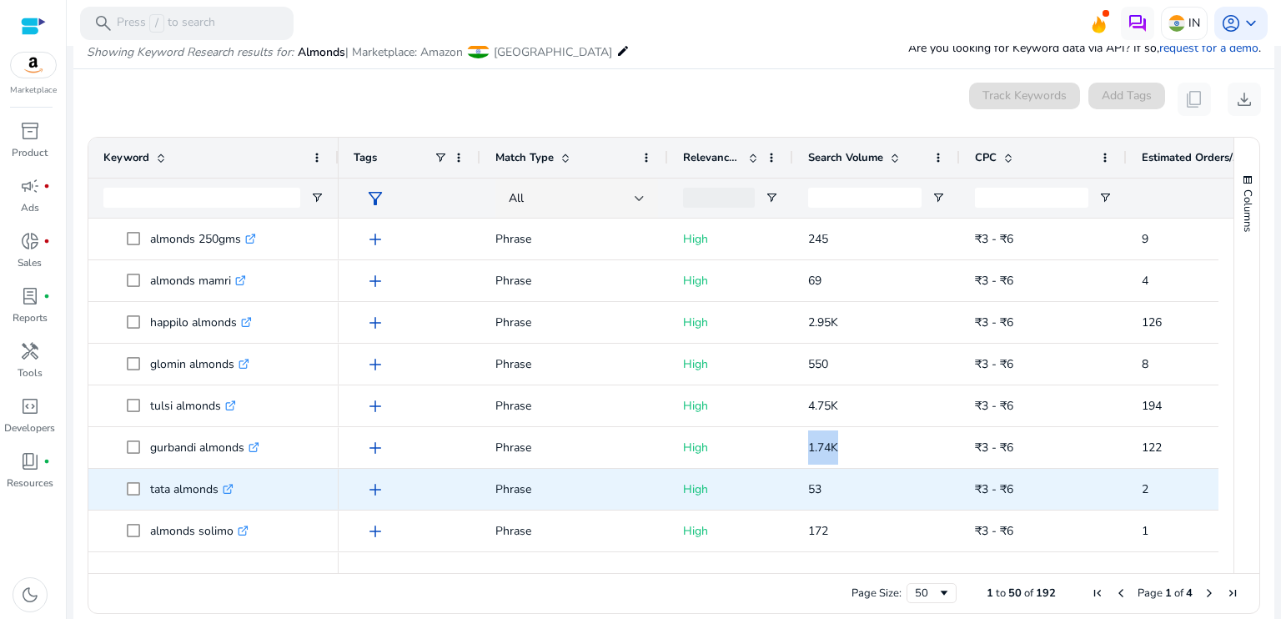
click at [828, 498] on p "53" at bounding box center [876, 489] width 137 height 34
copy span "53"
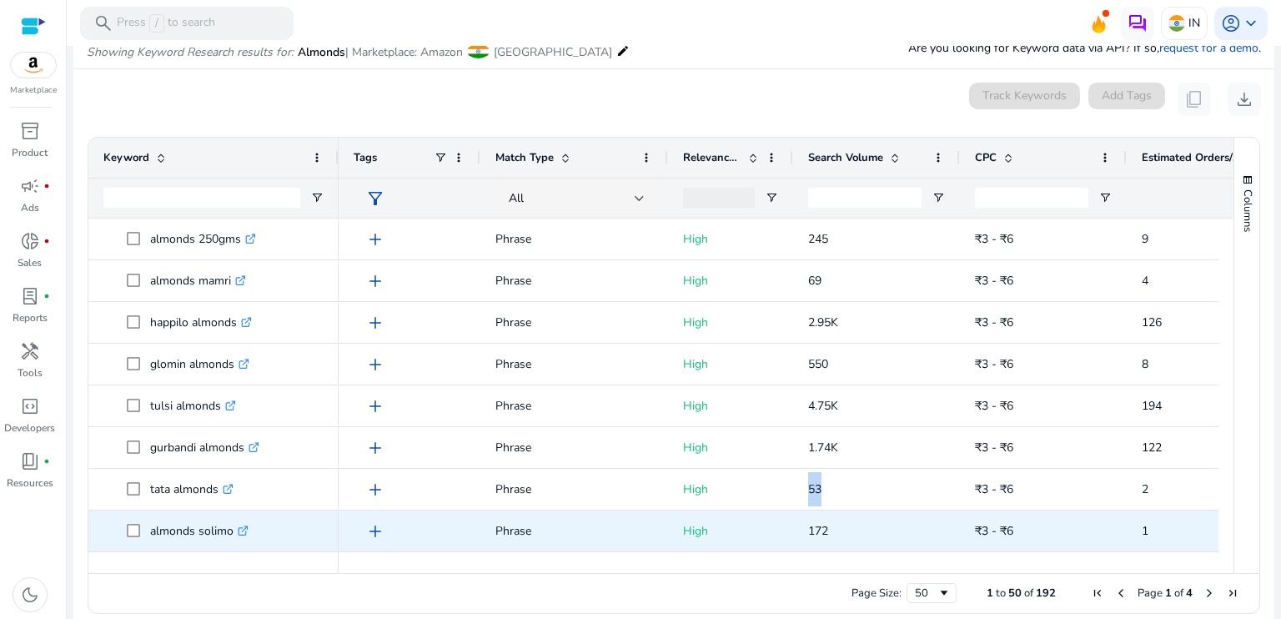
click at [862, 533] on p "172" at bounding box center [876, 531] width 137 height 34
copy span "172"
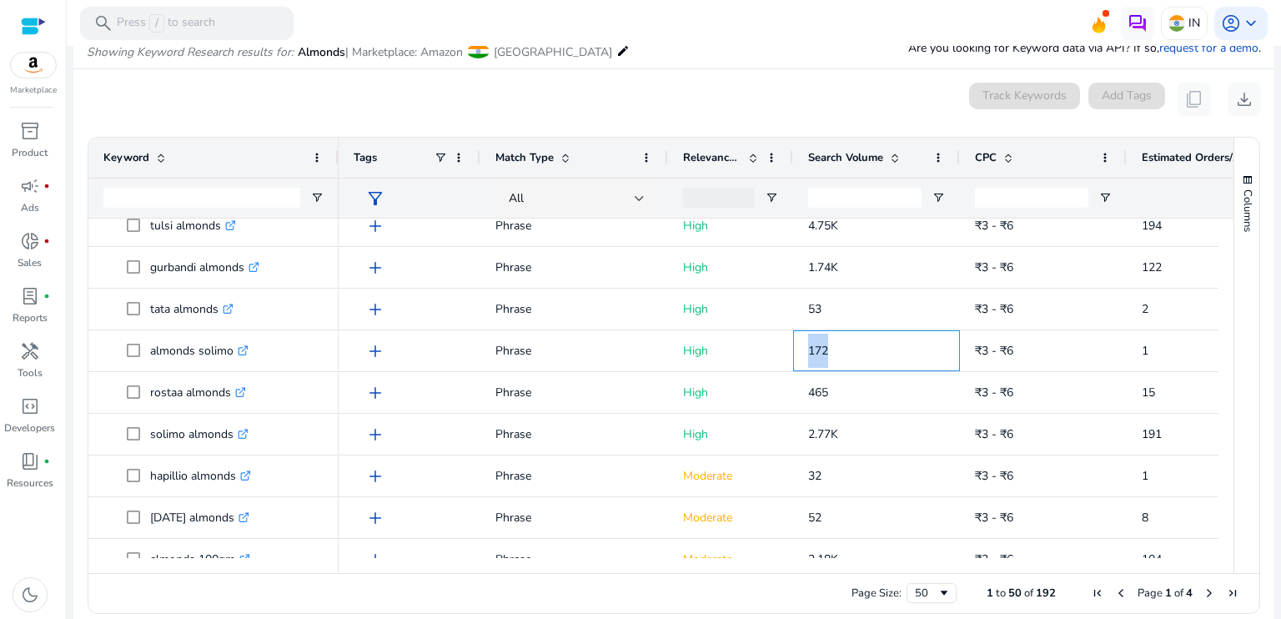
scroll to position [1405, 0]
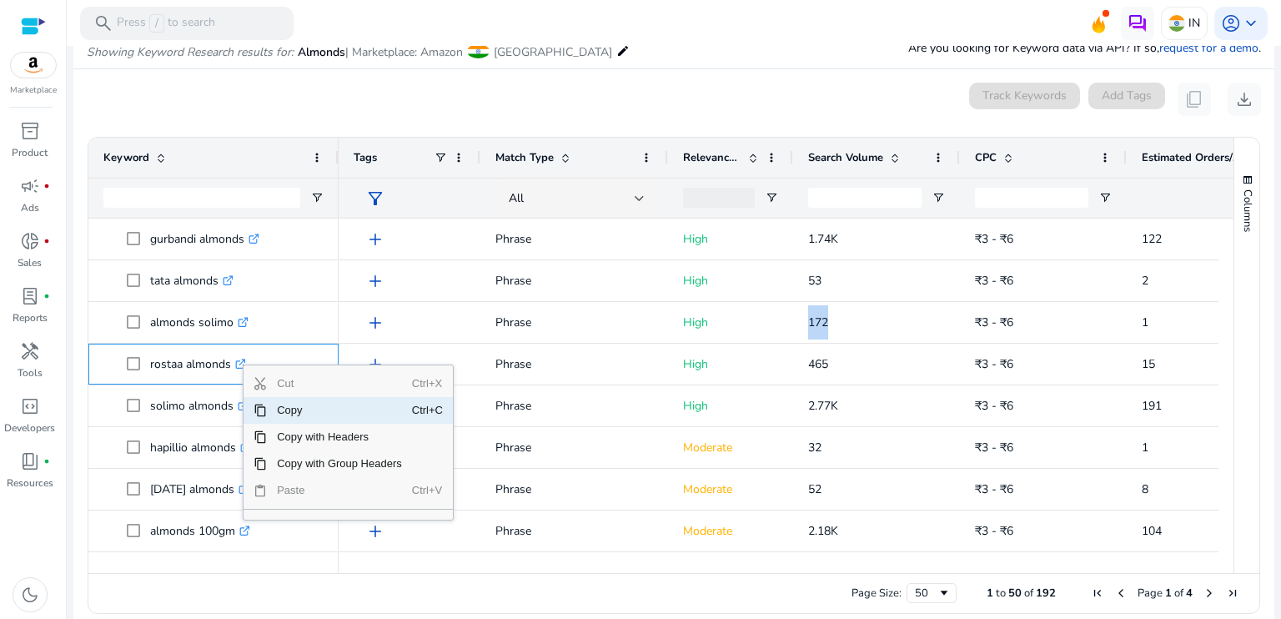
click at [289, 416] on span "Copy" at bounding box center [339, 410] width 145 height 27
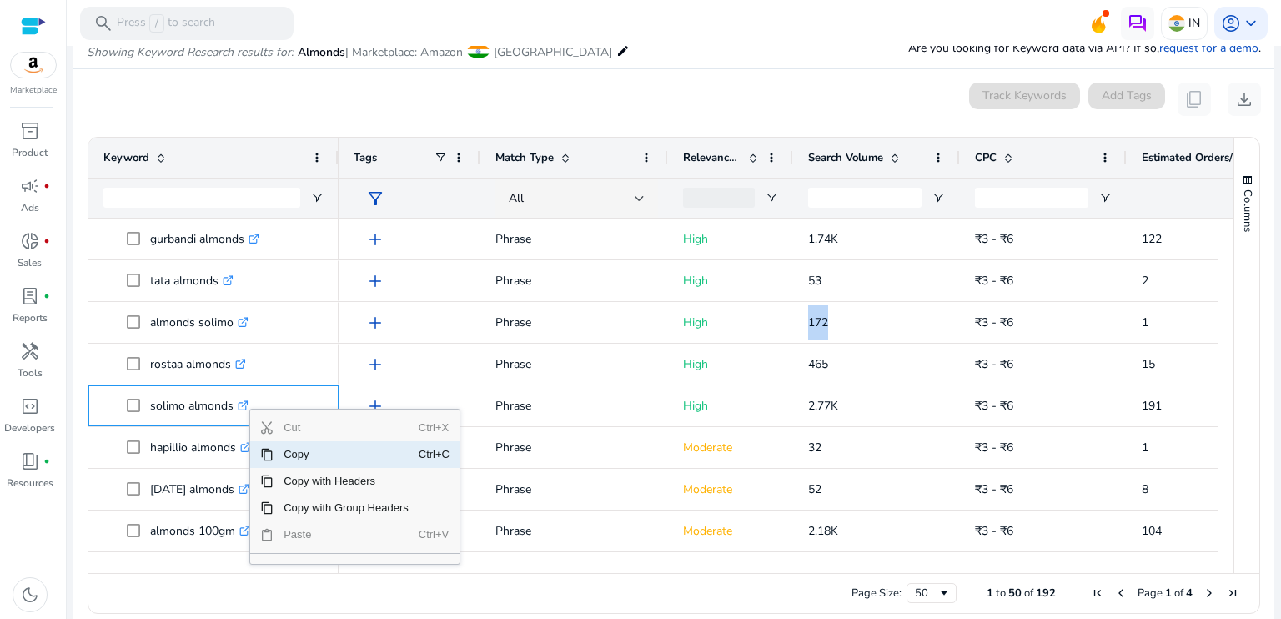
click at [284, 460] on span "Copy" at bounding box center [346, 454] width 145 height 27
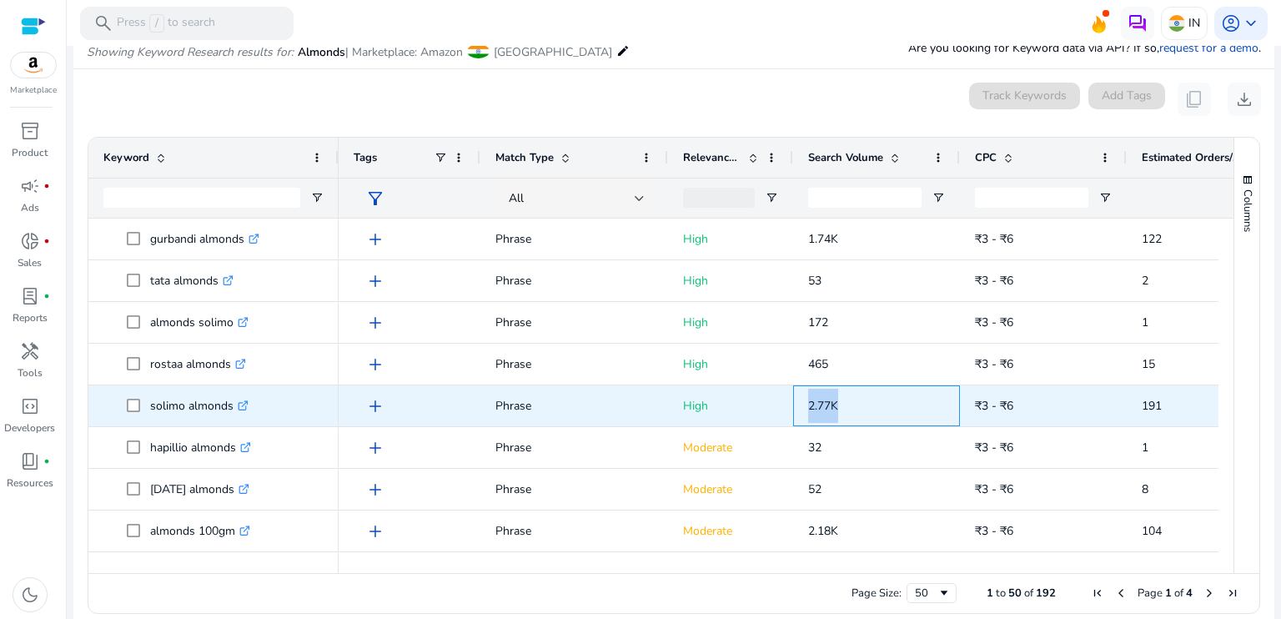
drag, startPoint x: 807, startPoint y: 400, endPoint x: 845, endPoint y: 405, distance: 37.8
click at [845, 405] on p "2.77K" at bounding box center [876, 406] width 137 height 34
copy span "2.77K"
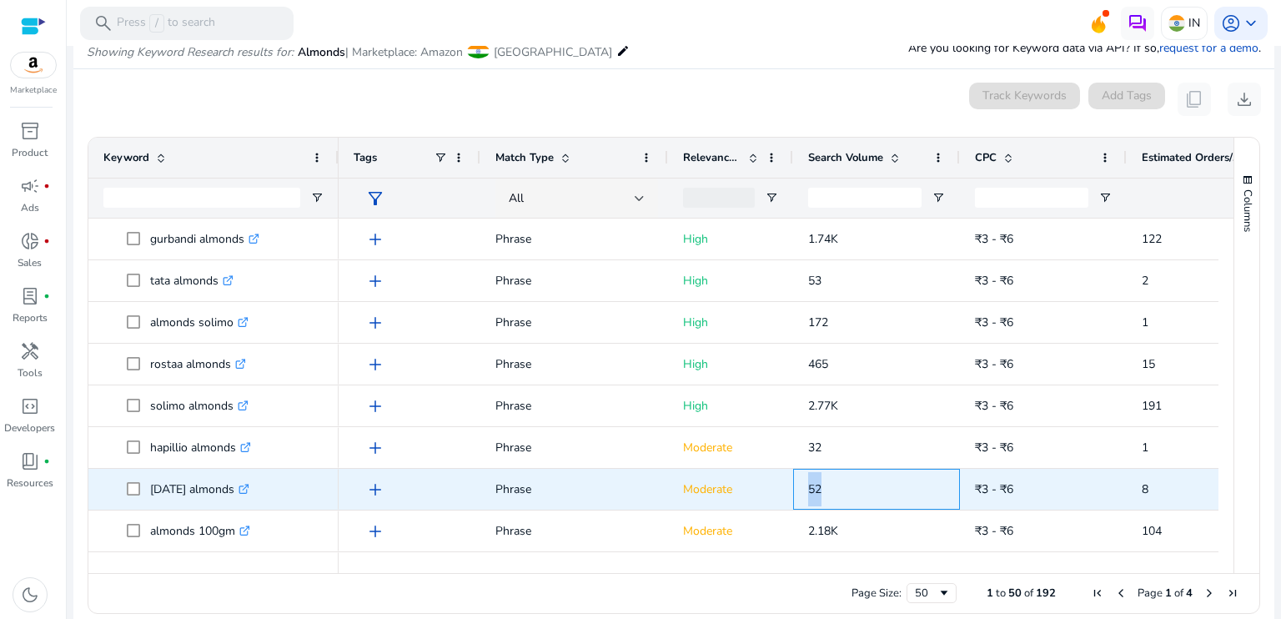
drag, startPoint x: 811, startPoint y: 485, endPoint x: 842, endPoint y: 485, distance: 31.7
click at [842, 485] on div "52" at bounding box center [876, 489] width 167 height 41
copy span "52"
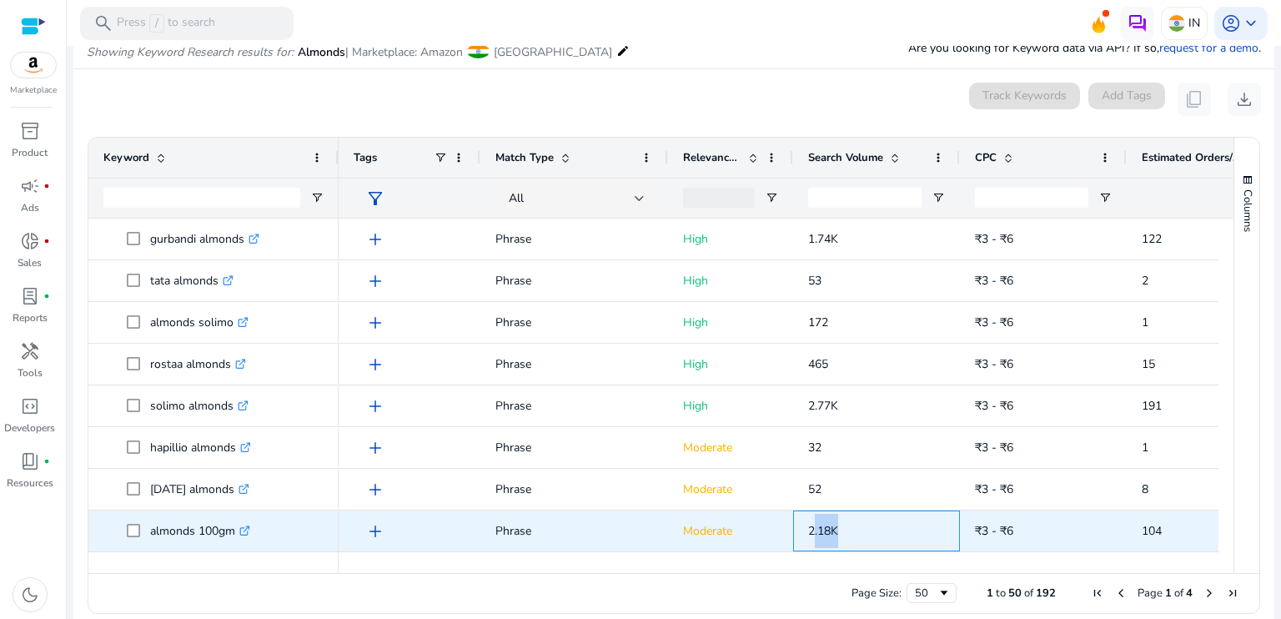
drag, startPoint x: 812, startPoint y: 523, endPoint x: 841, endPoint y: 527, distance: 28.7
click at [841, 527] on p "2.18K" at bounding box center [876, 531] width 137 height 34
click at [845, 527] on p "2.18K" at bounding box center [876, 531] width 137 height 34
drag, startPoint x: 821, startPoint y: 530, endPoint x: 799, endPoint y: 531, distance: 21.7
click at [799, 531] on div "2.18K" at bounding box center [876, 530] width 167 height 41
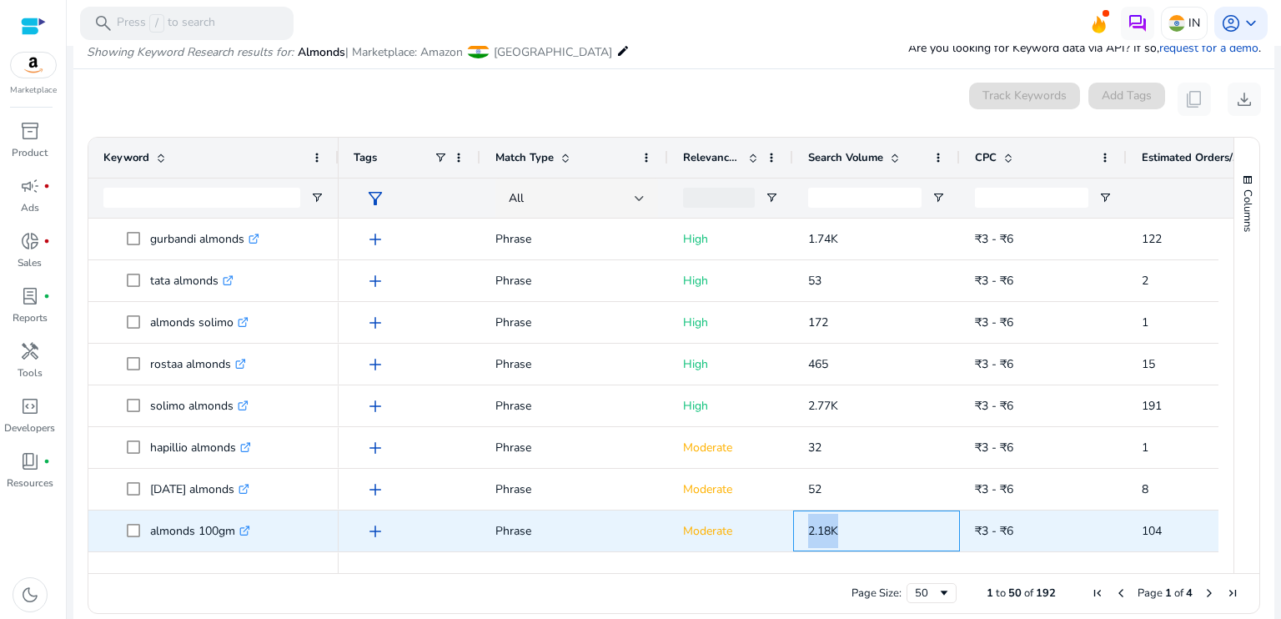
copy span "2.18K"
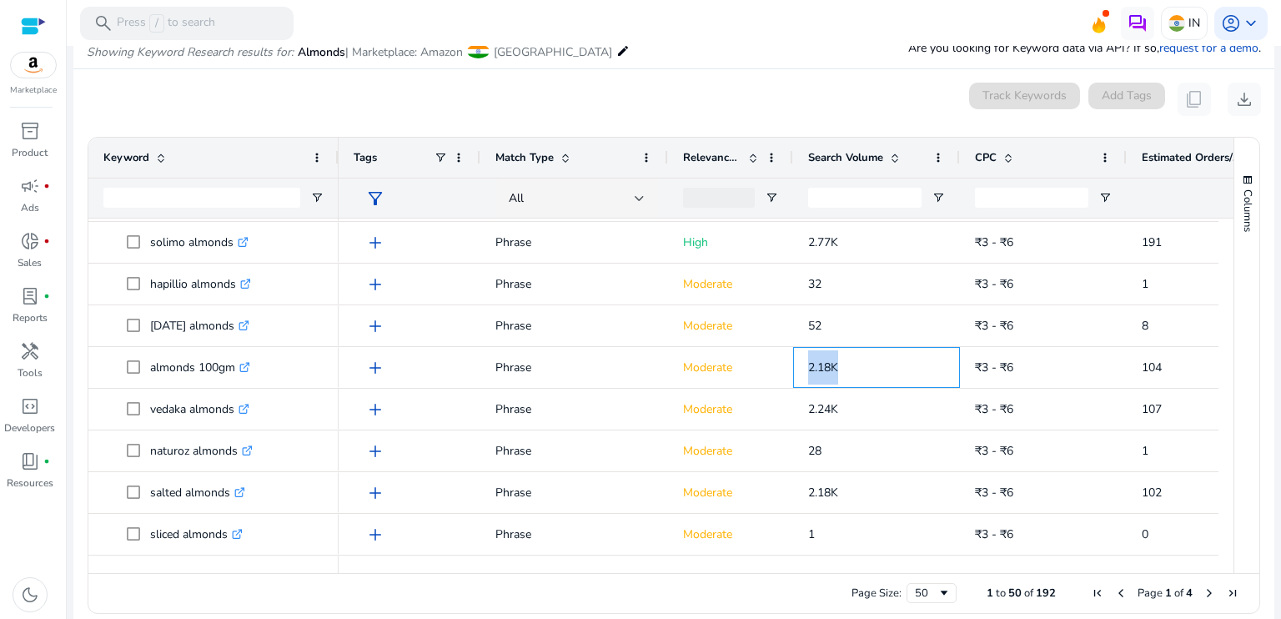
scroll to position [1598, 0]
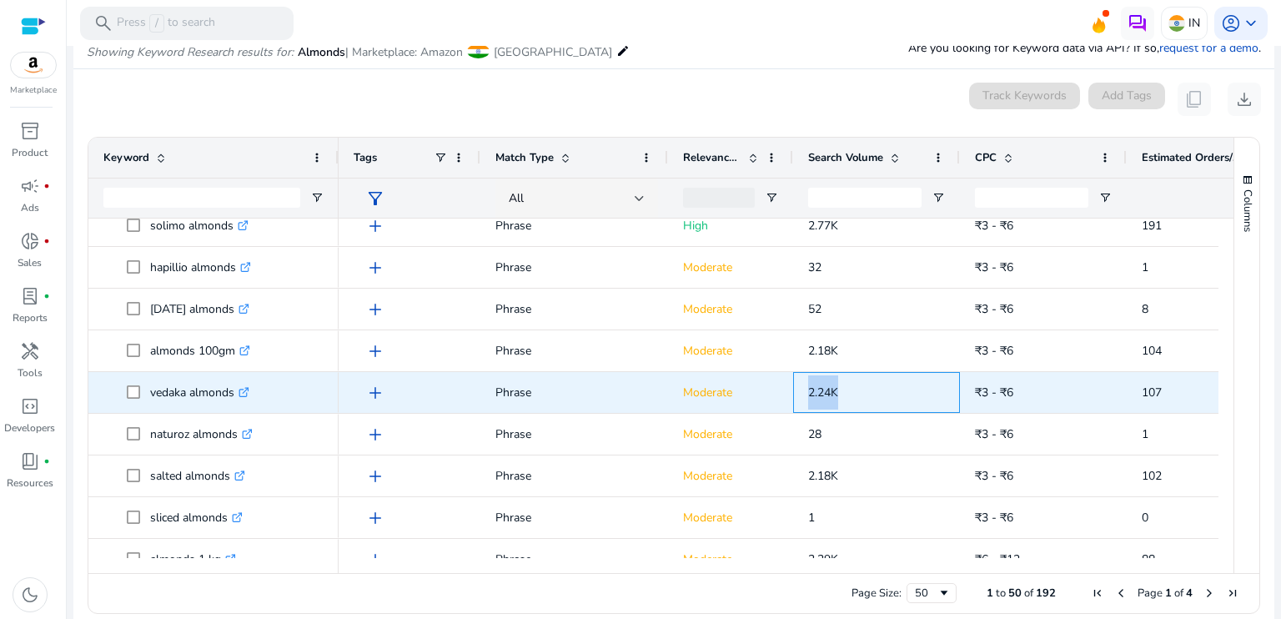
drag, startPoint x: 801, startPoint y: 393, endPoint x: 846, endPoint y: 389, distance: 45.2
click at [846, 389] on div "2.24K" at bounding box center [876, 392] width 167 height 41
copy span "2.24K"
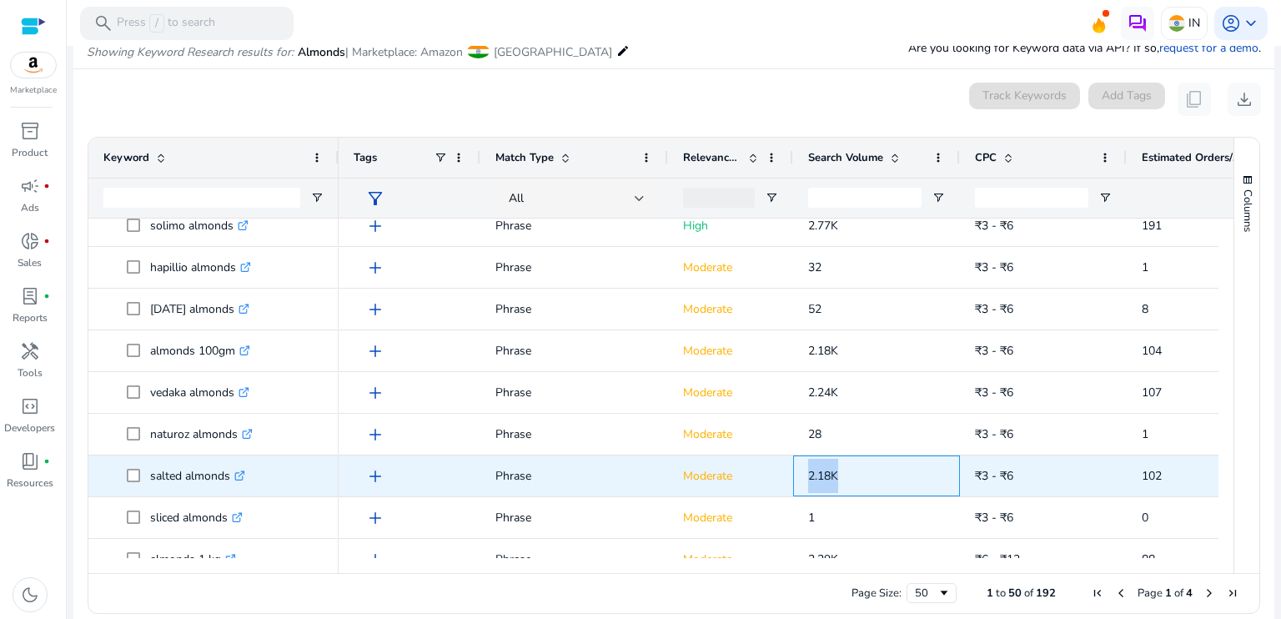
drag, startPoint x: 805, startPoint y: 476, endPoint x: 843, endPoint y: 476, distance: 38.4
click at [843, 476] on div "2.18K" at bounding box center [876, 475] width 167 height 41
copy span "2.18K"
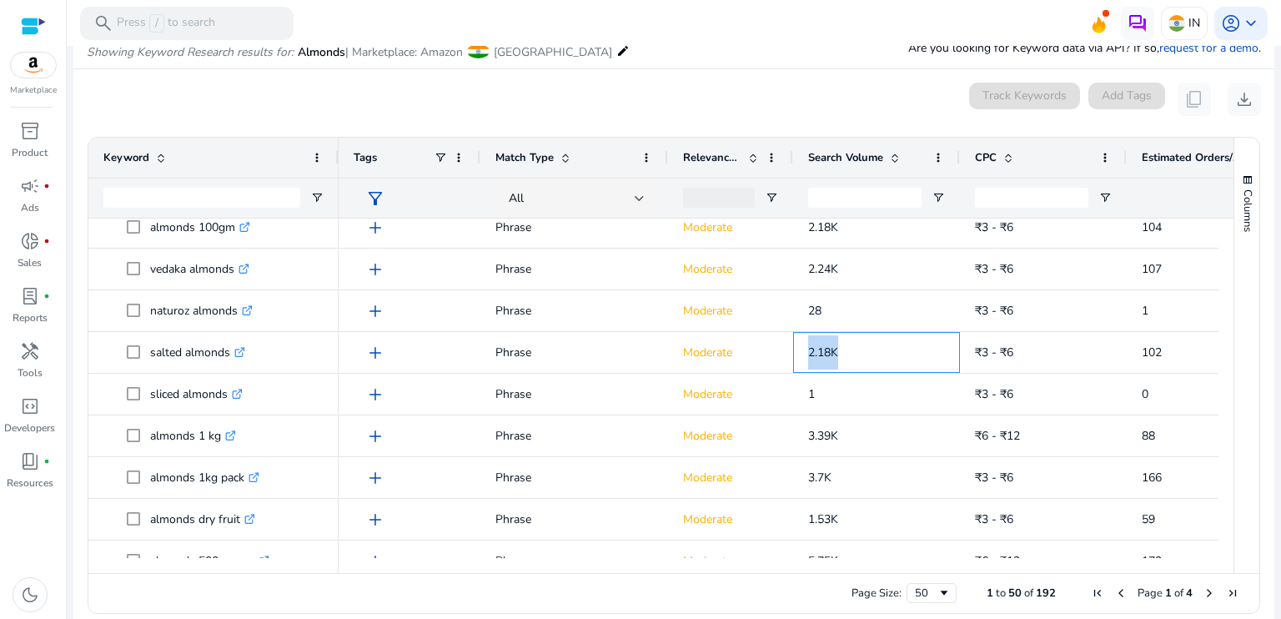
scroll to position [1745, 0]
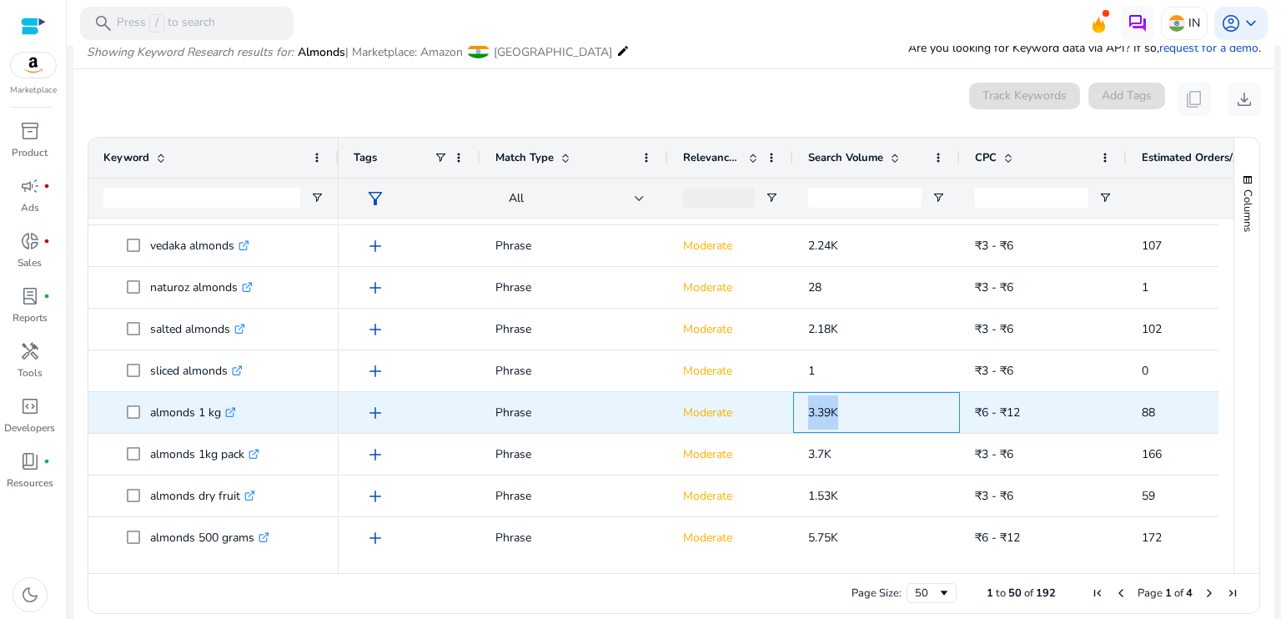
drag, startPoint x: 802, startPoint y: 414, endPoint x: 843, endPoint y: 413, distance: 40.9
click at [843, 413] on div "3.39K" at bounding box center [876, 412] width 167 height 41
copy span "3.39K"
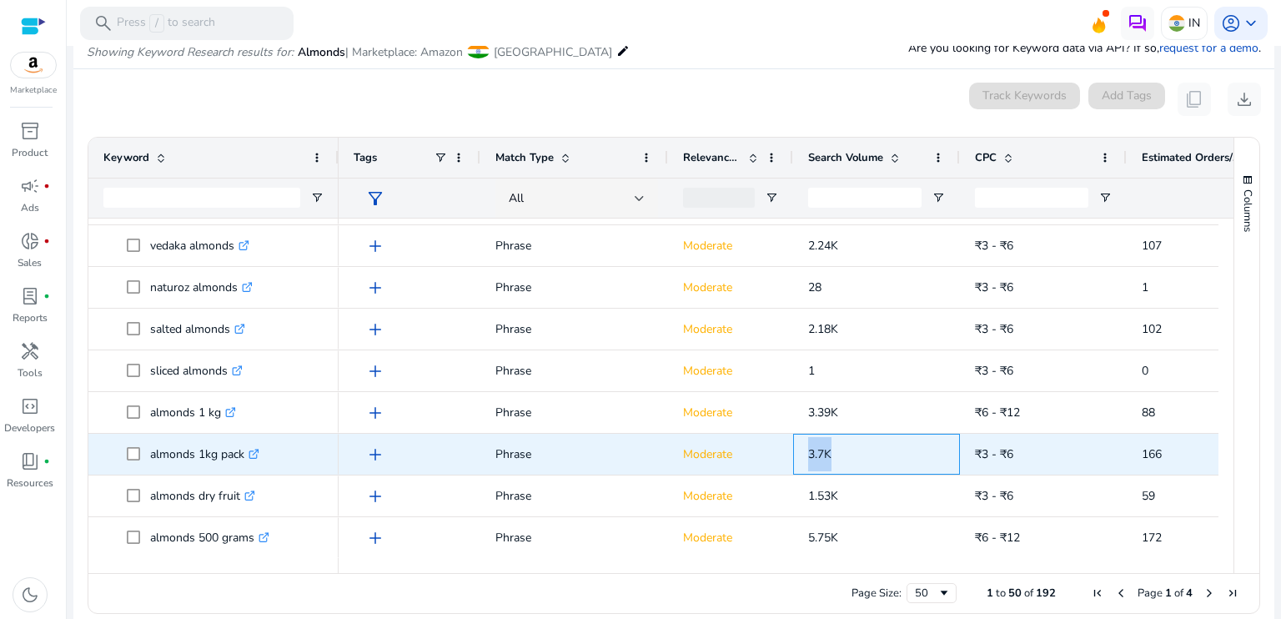
drag, startPoint x: 809, startPoint y: 459, endPoint x: 832, endPoint y: 455, distance: 23.6
click at [832, 455] on p "3.7K" at bounding box center [876, 454] width 137 height 34
copy span "3.7K"
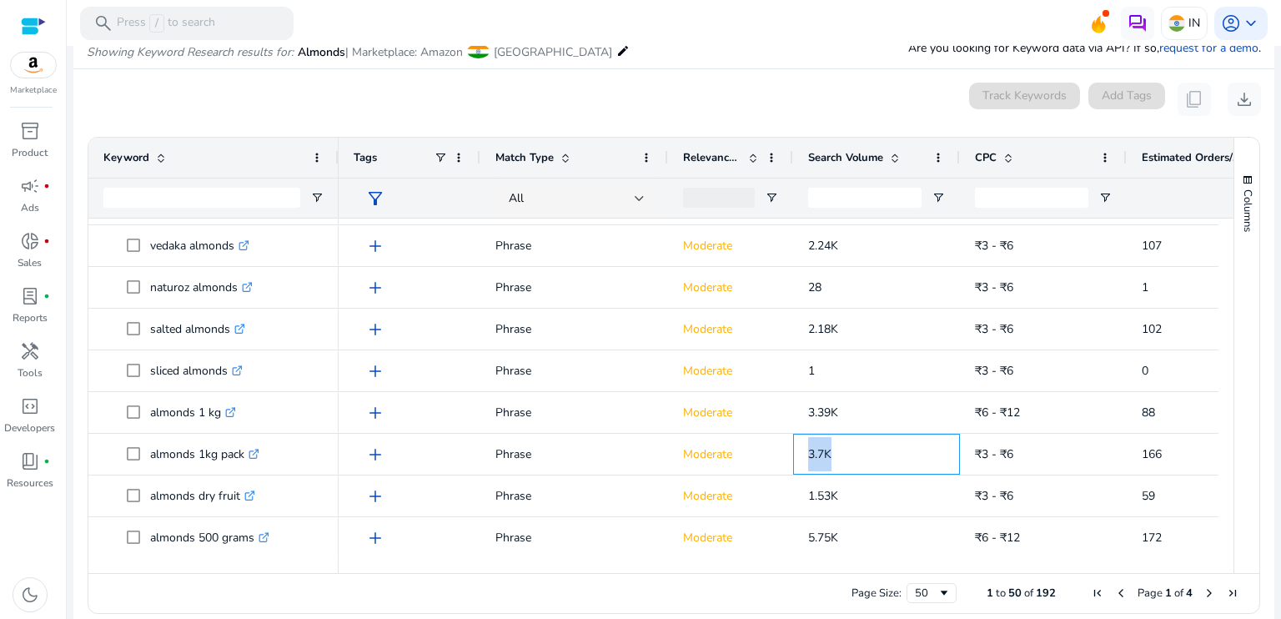
scroll to position [214, 0]
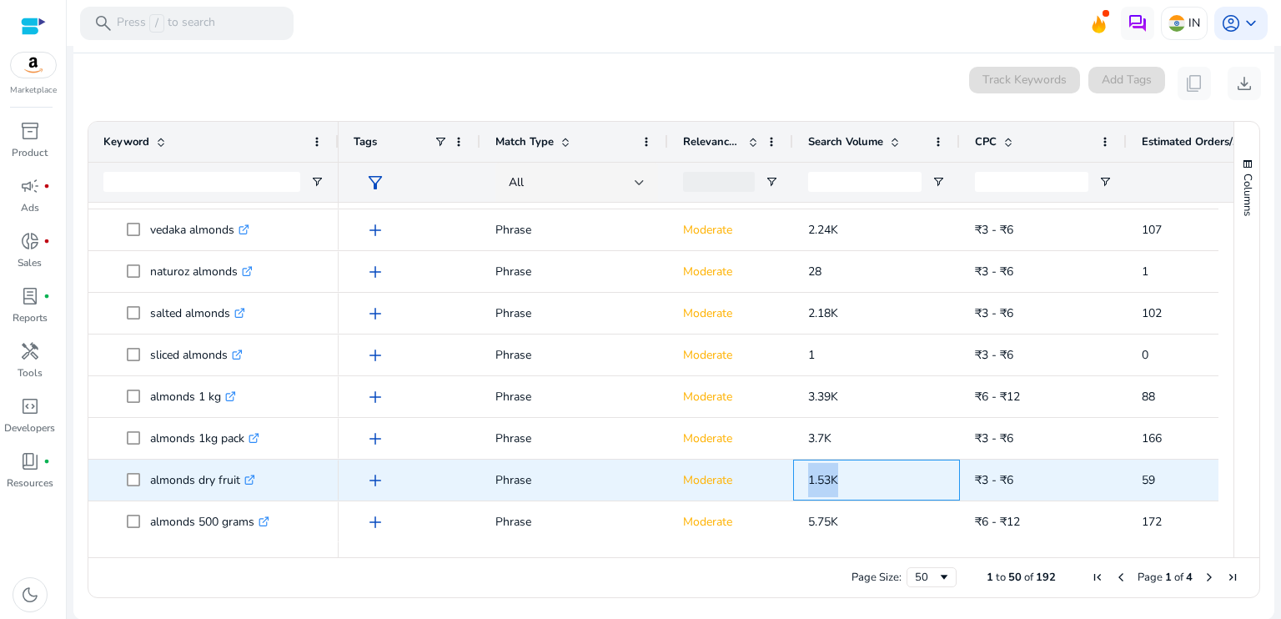
drag, startPoint x: 807, startPoint y: 480, endPoint x: 837, endPoint y: 480, distance: 30.9
click at [837, 480] on div "1.53K" at bounding box center [876, 480] width 167 height 41
copy span "1.53K"
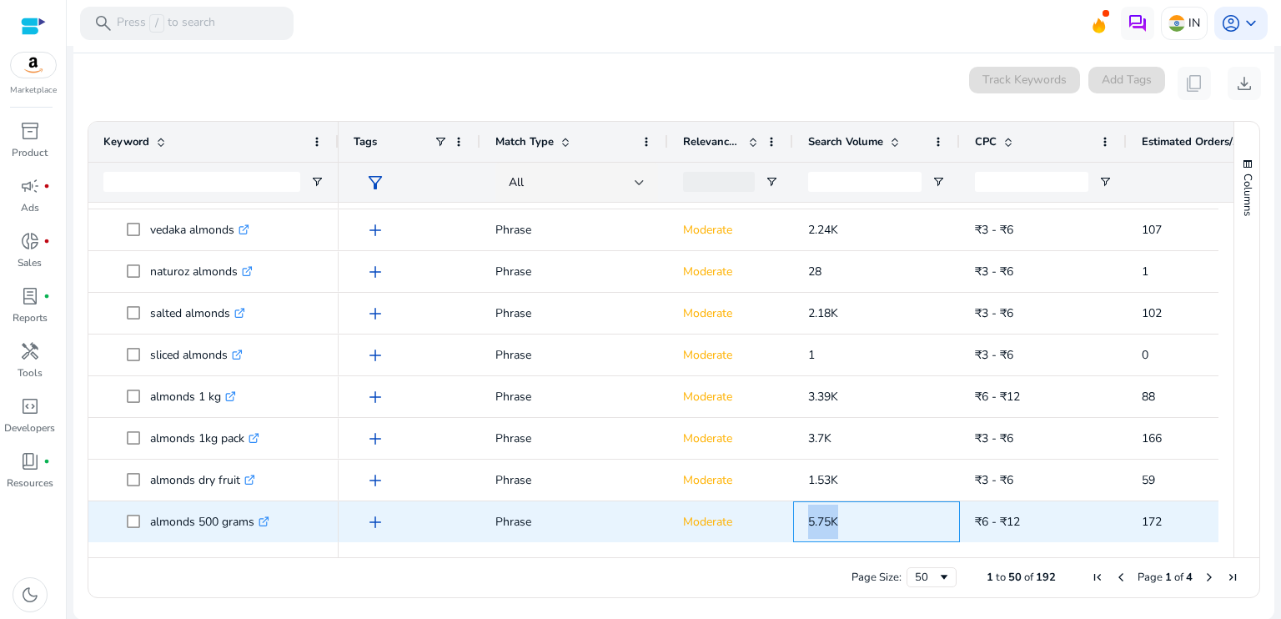
drag, startPoint x: 802, startPoint y: 523, endPoint x: 847, endPoint y: 520, distance: 45.9
click at [847, 520] on div "5.75K" at bounding box center [876, 521] width 167 height 41
copy span "5.75K"
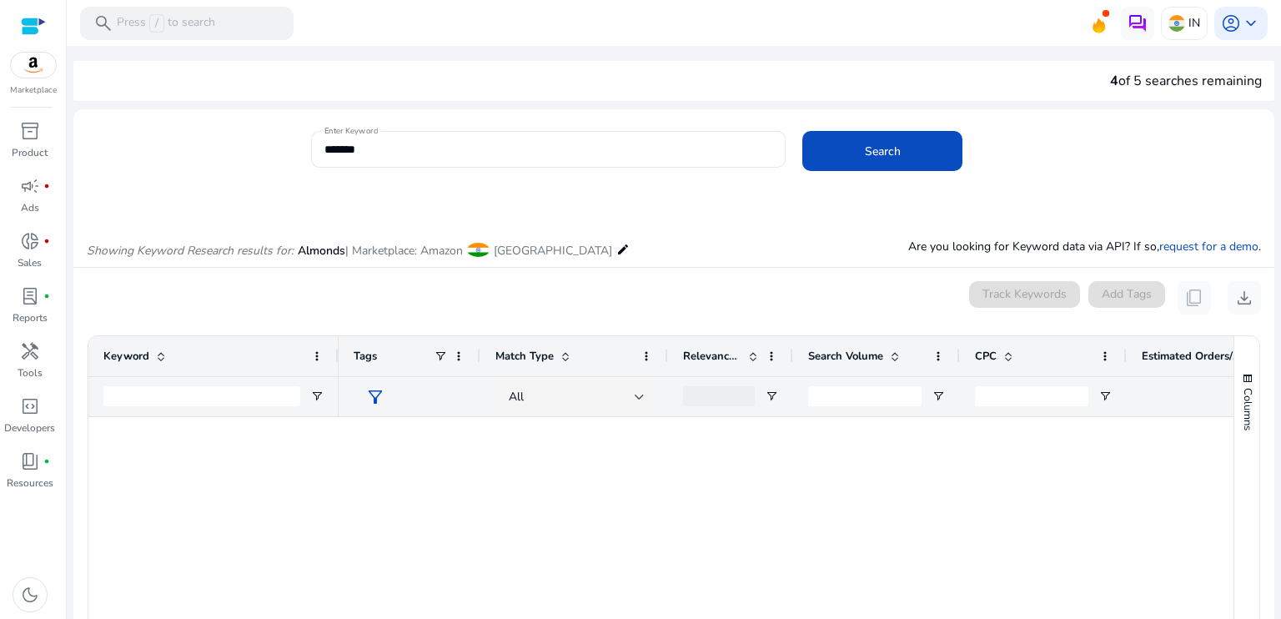
scroll to position [1745, 0]
